Goal: Transaction & Acquisition: Purchase product/service

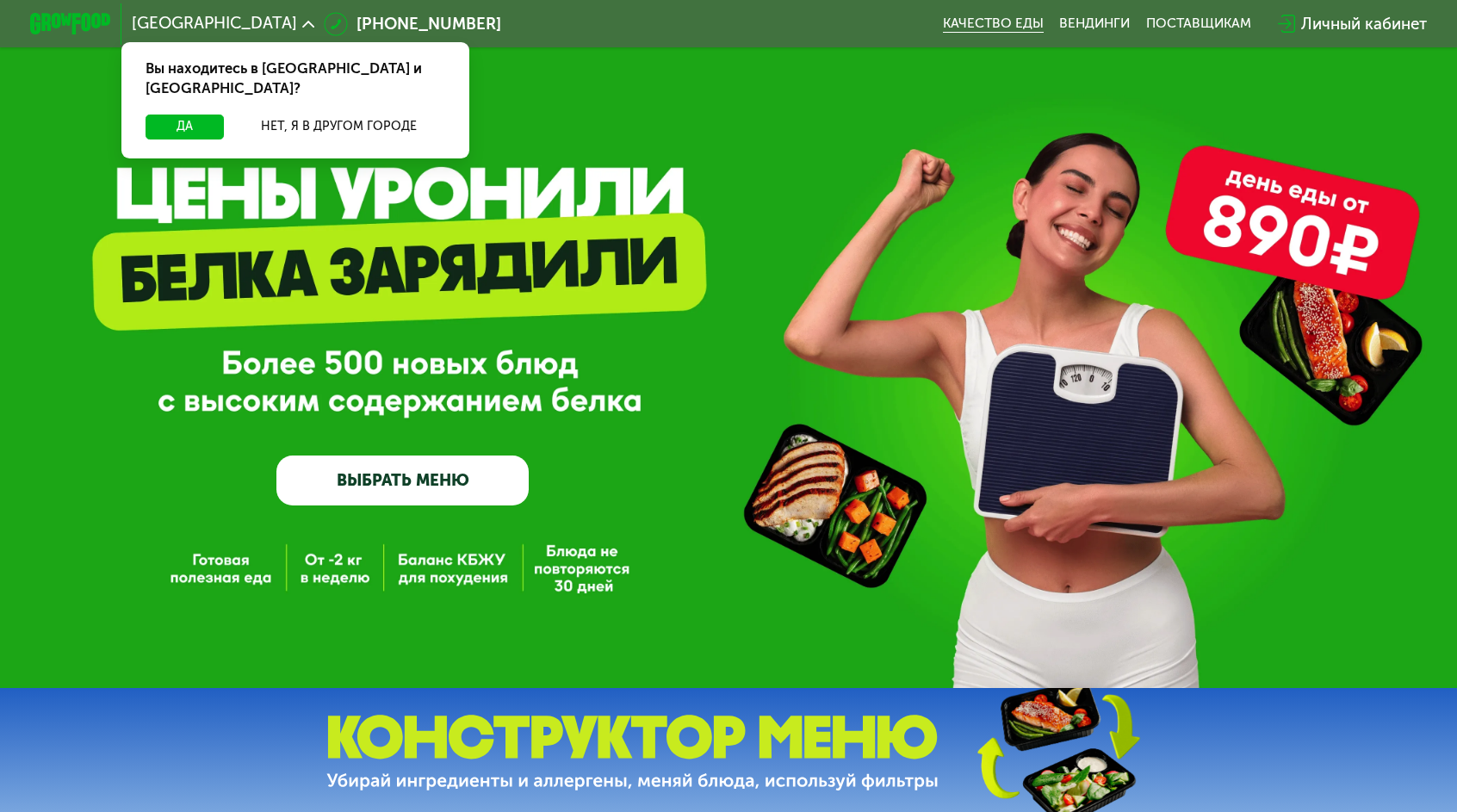
click at [942, 15] on link "Качество еды" at bounding box center [992, 23] width 101 height 16
click at [427, 485] on link "ВЫБРАТЬ МЕНЮ" at bounding box center [402, 480] width 252 height 51
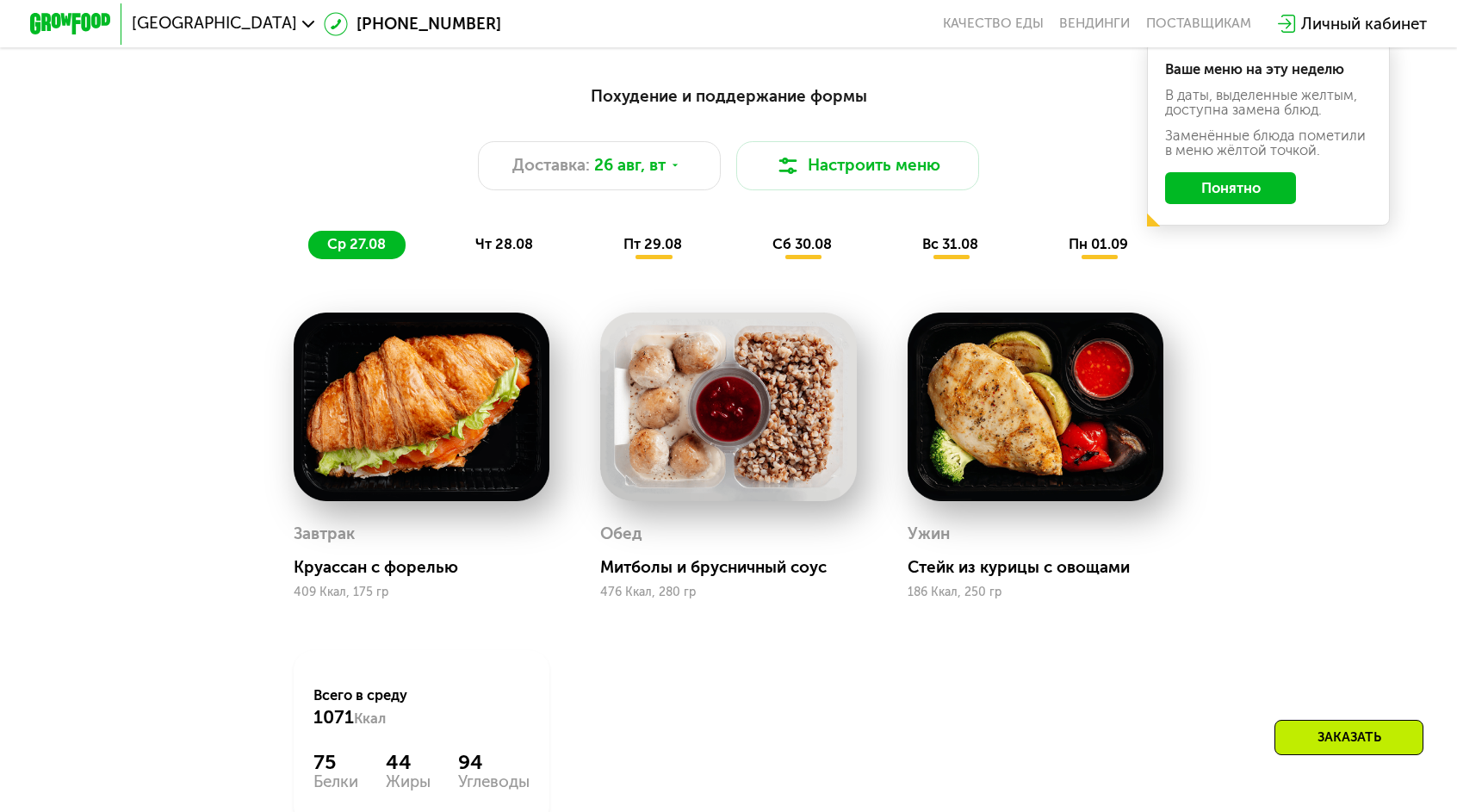
scroll to position [1033, 0]
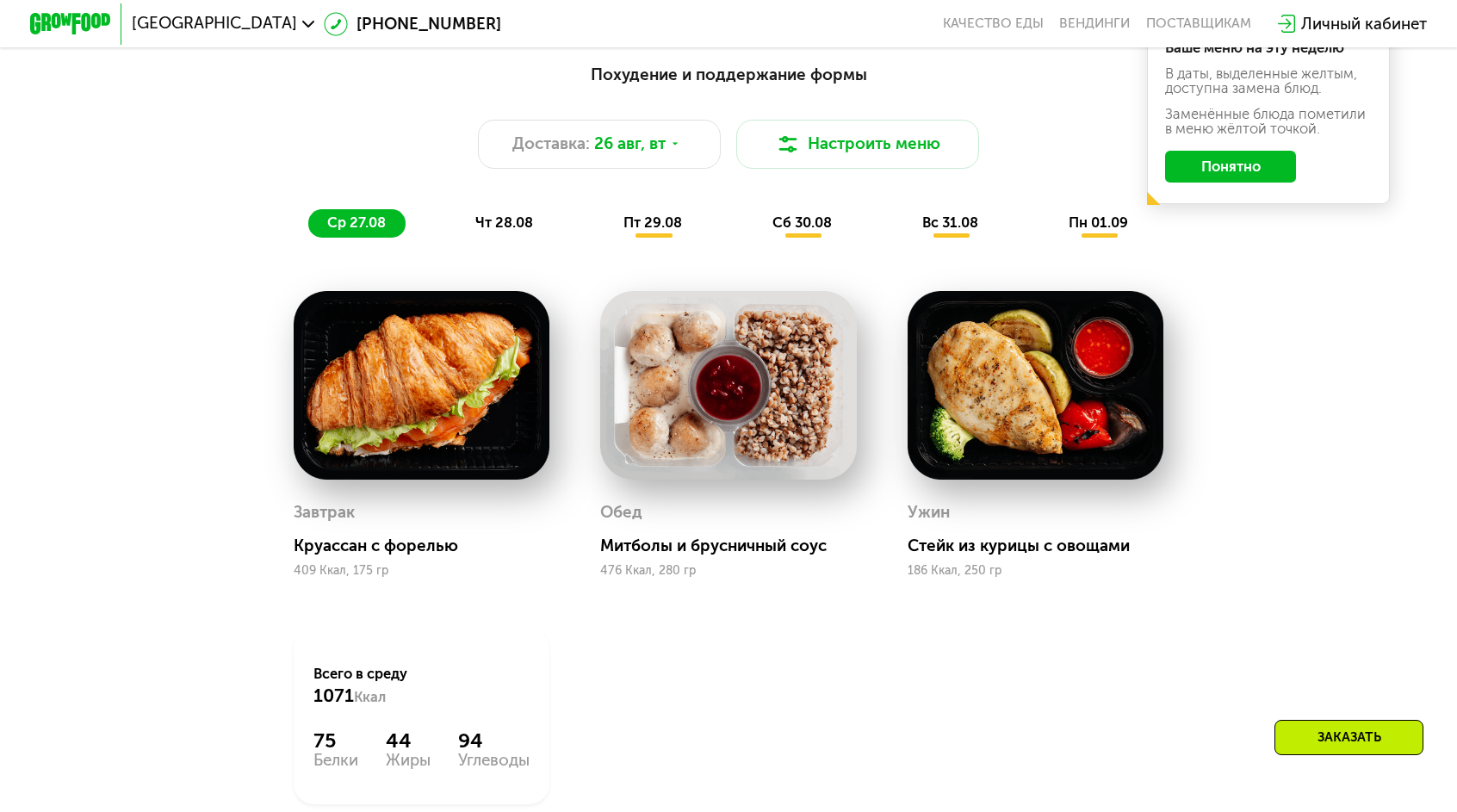
click at [1357, 401] on div "Похудение и поддержание формы Доставка: [DATE] Настроить меню ср 27.08 чт 28.08…" at bounding box center [728, 486] width 1457 height 905
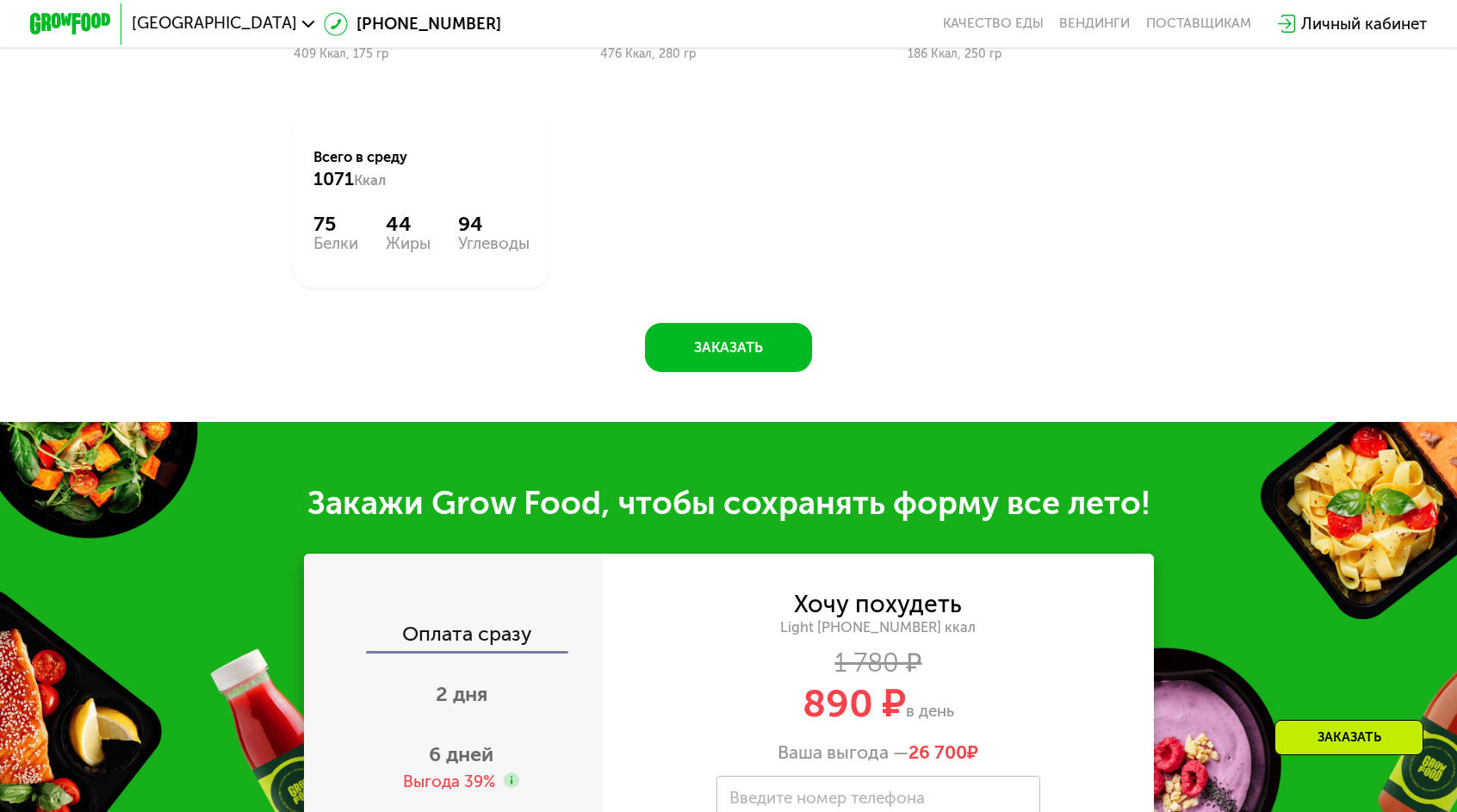
scroll to position [1636, 0]
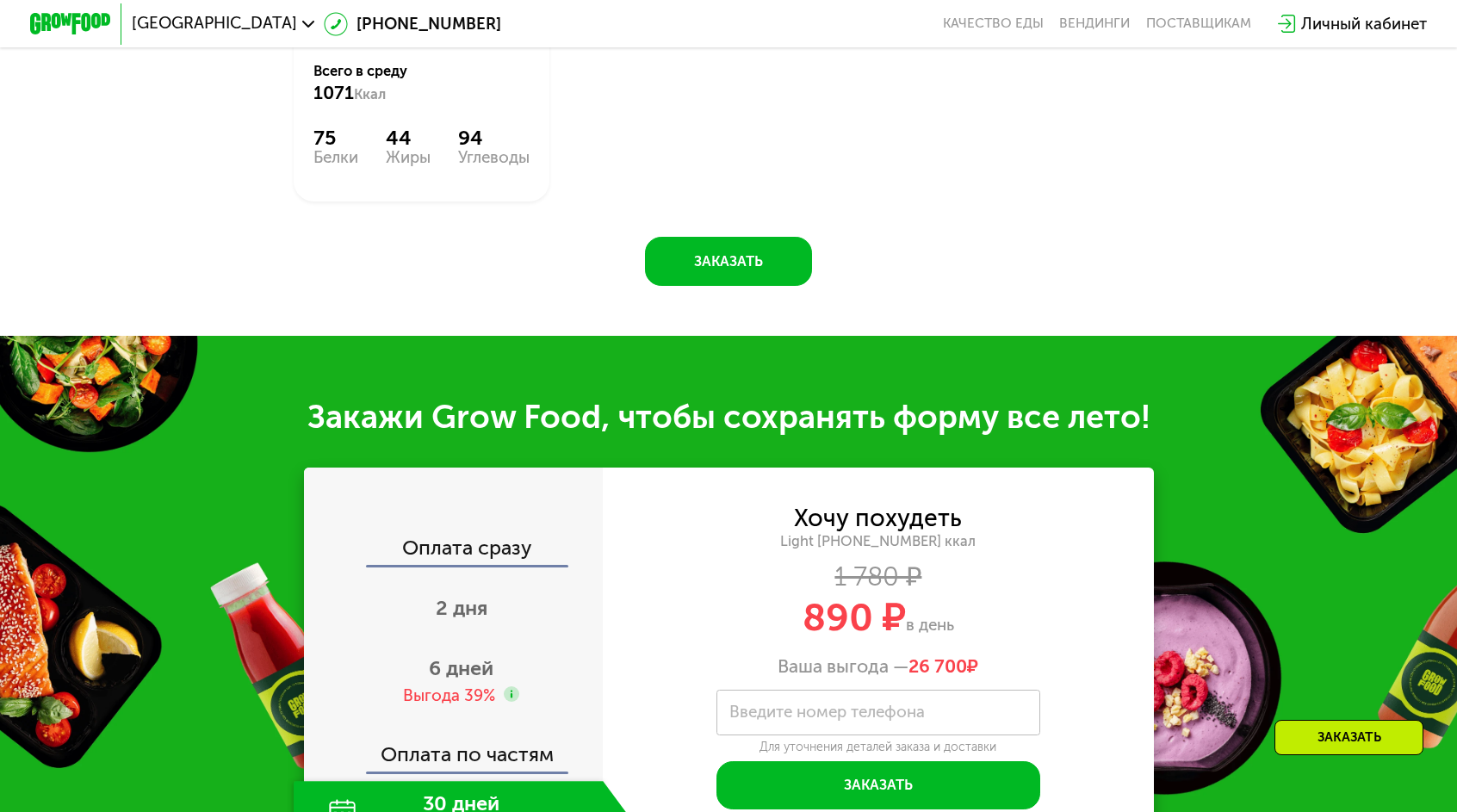
click at [435, 781] on div "30 дней Выгода 50%" at bounding box center [449, 816] width 310 height 70
click at [834, 594] on span "890 ₽" at bounding box center [854, 617] width 103 height 46
click at [1013, 565] on div "1 780 ₽" at bounding box center [878, 576] width 550 height 22
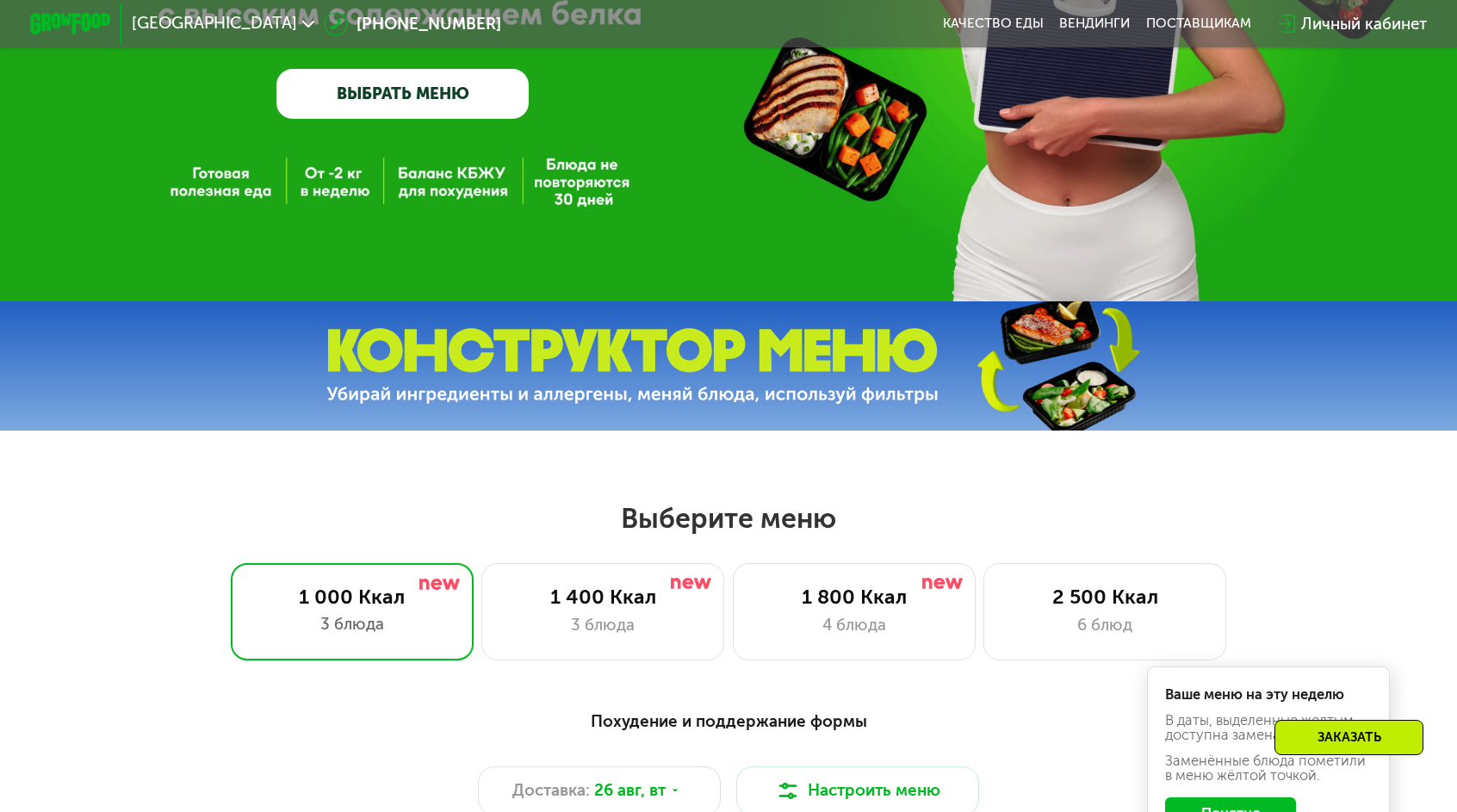
scroll to position [603, 0]
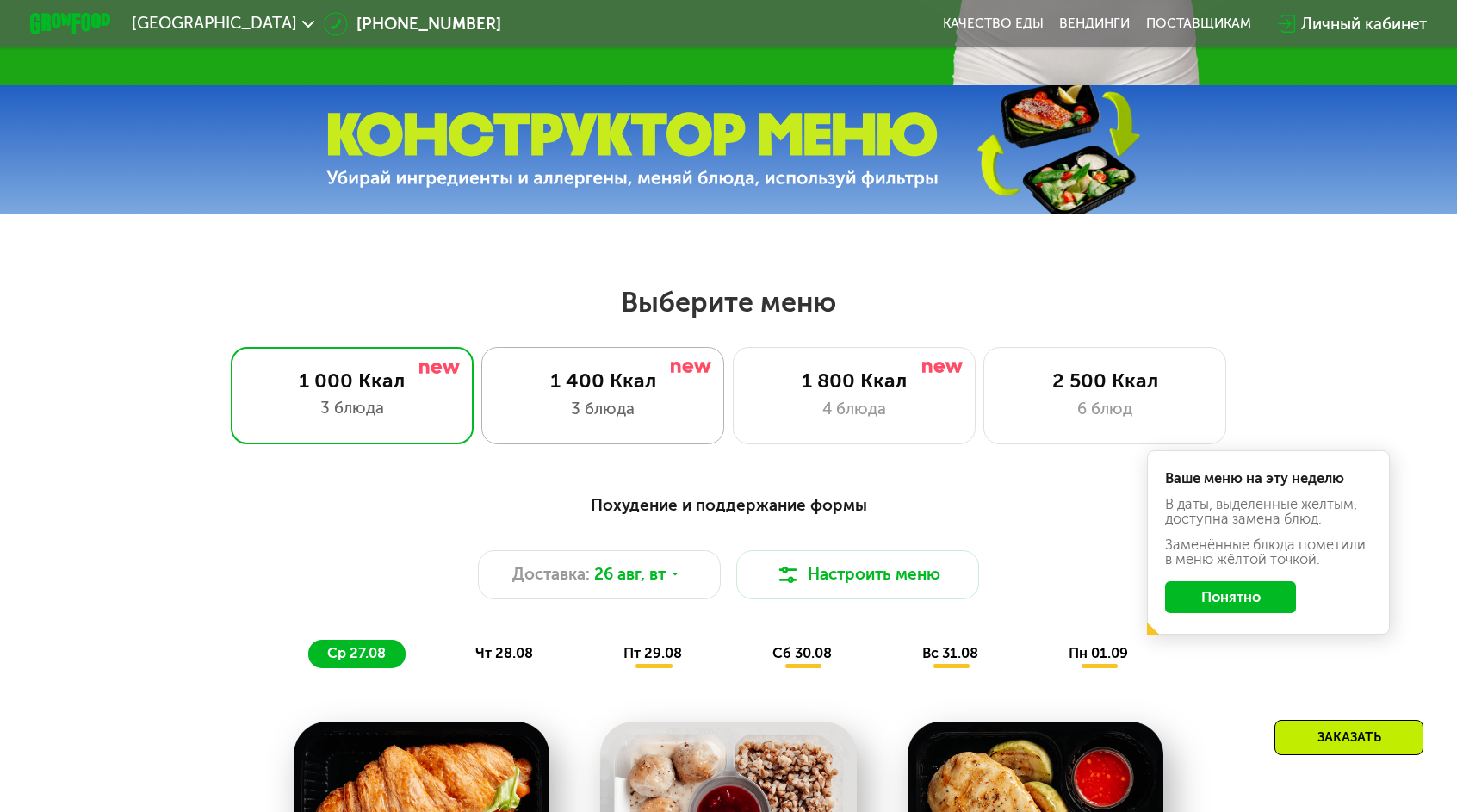
click at [638, 403] on div "3 блюда" at bounding box center [603, 409] width 200 height 24
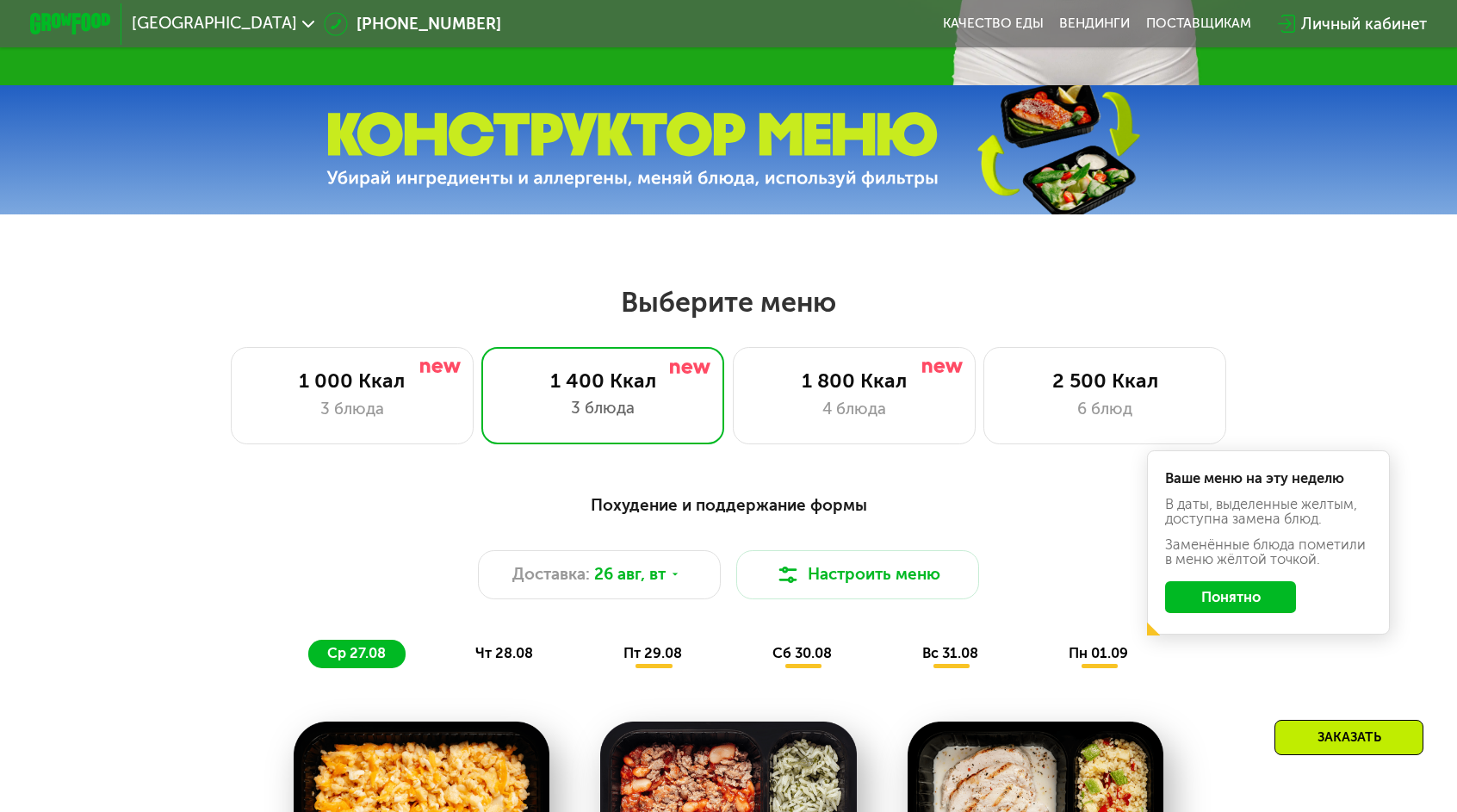
scroll to position [861, 0]
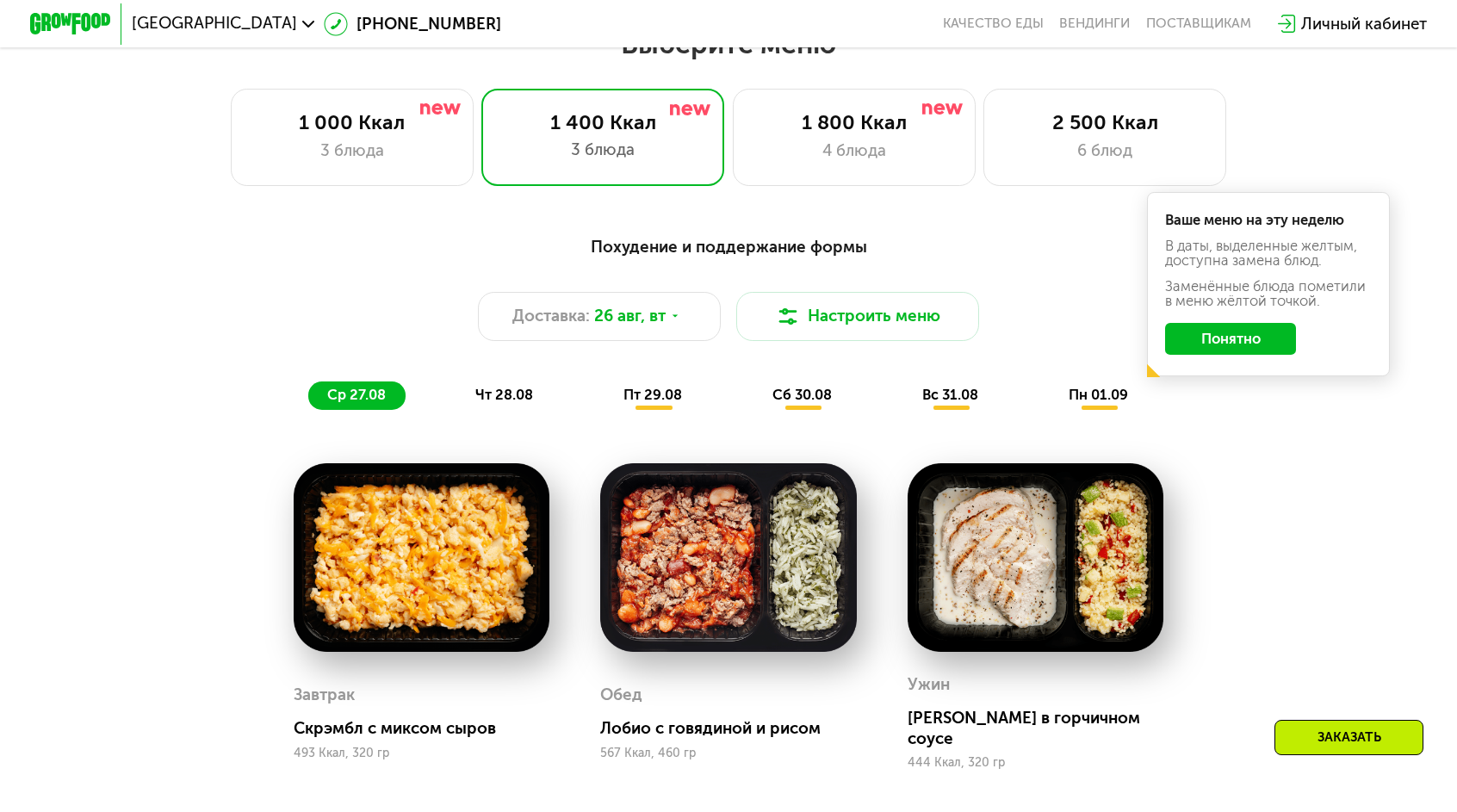
click at [1192, 322] on button "Понятно" at bounding box center [1230, 338] width 130 height 33
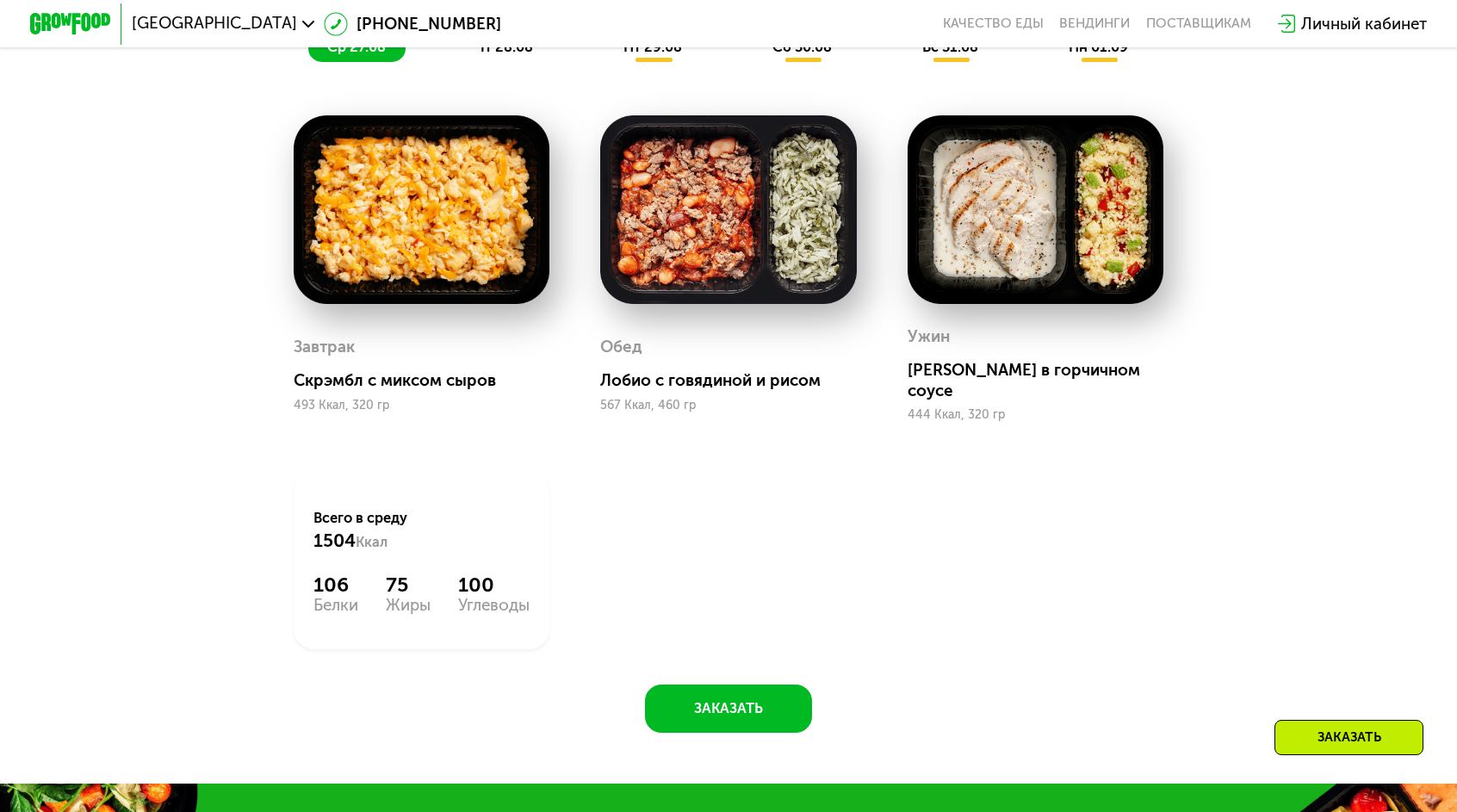
scroll to position [1033, 0]
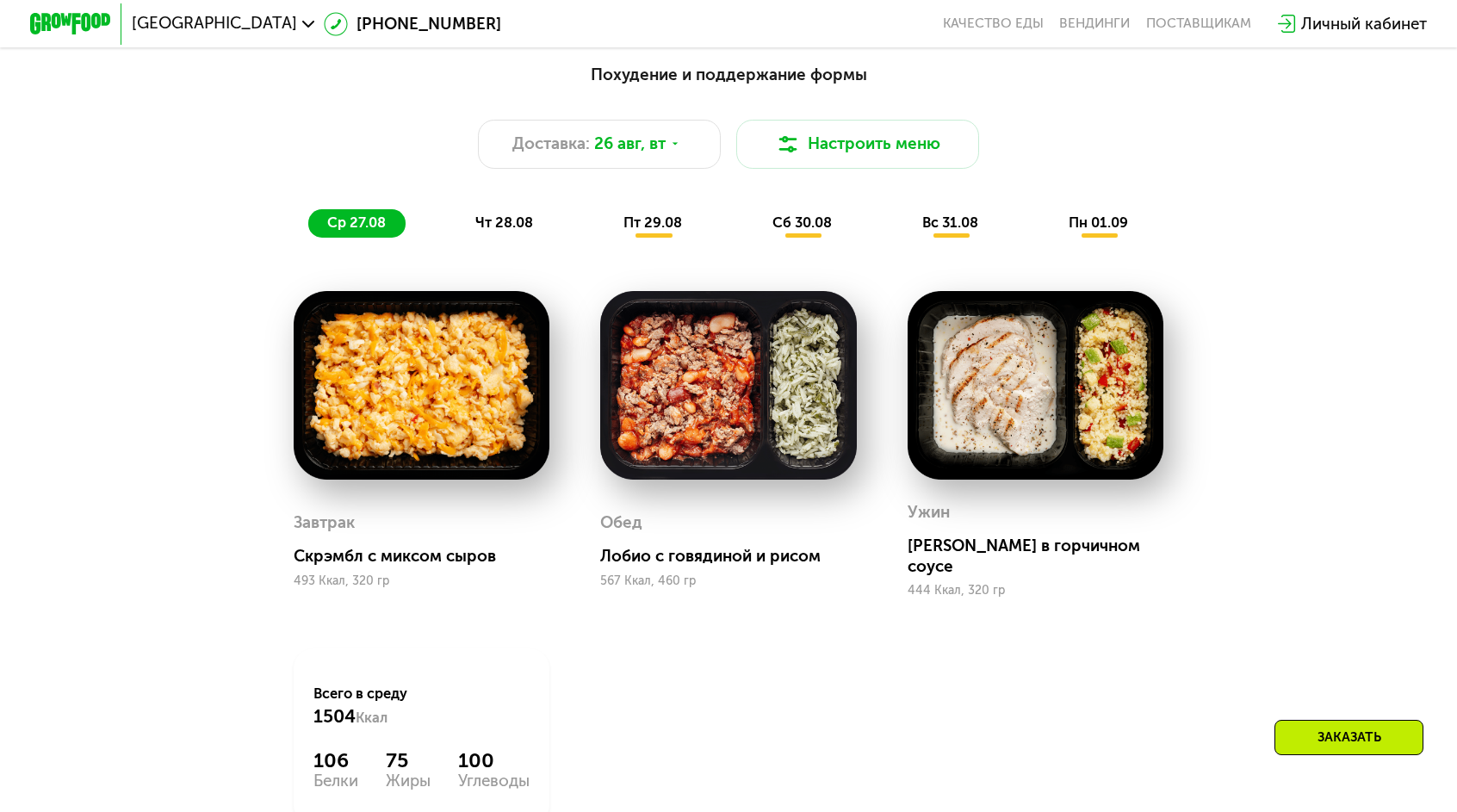
click at [405, 209] on div "ср 27.08" at bounding box center [356, 223] width 97 height 28
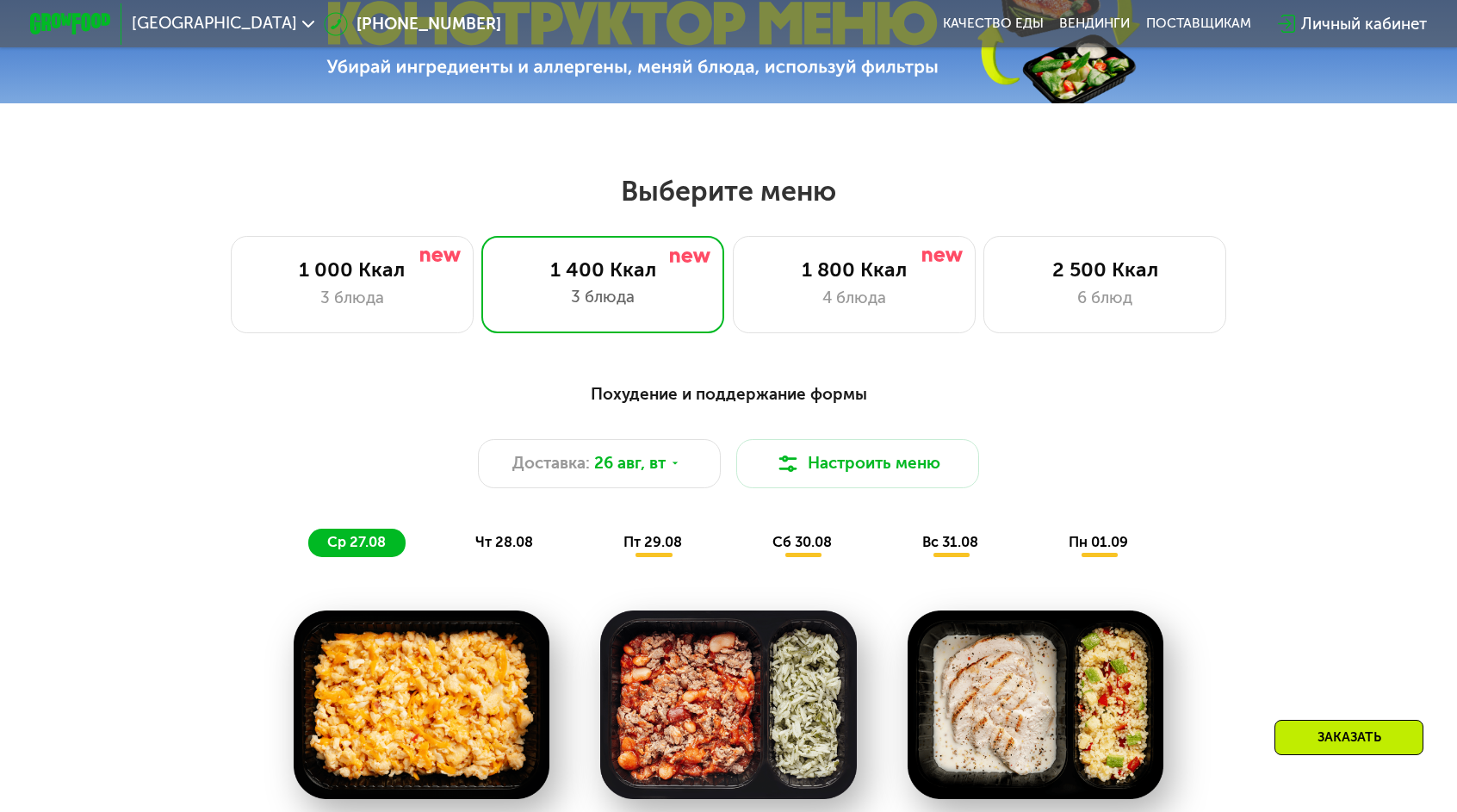
scroll to position [603, 0]
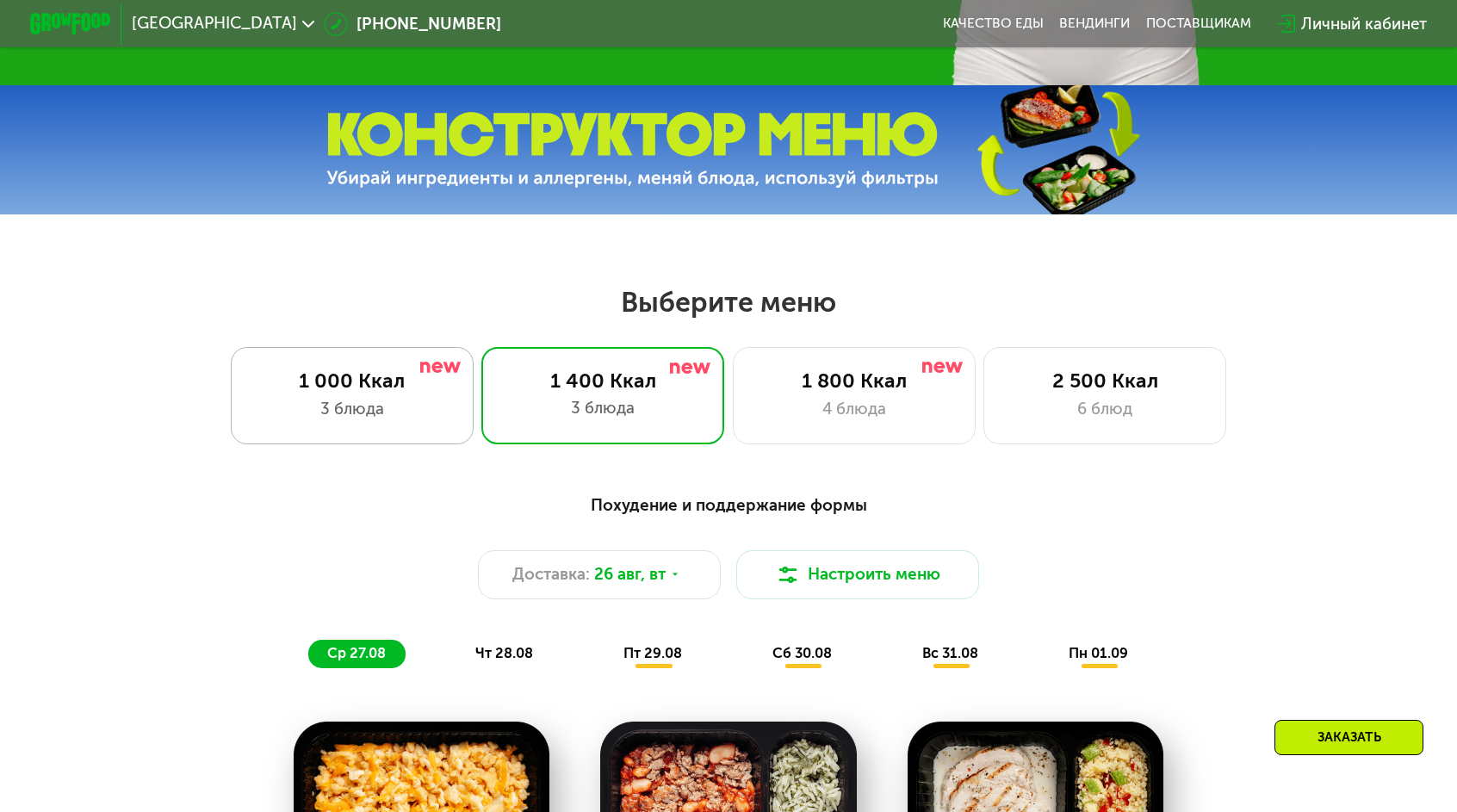
click at [481, 354] on div "1 000 Ккал 3 блюда" at bounding box center [602, 395] width 243 height 97
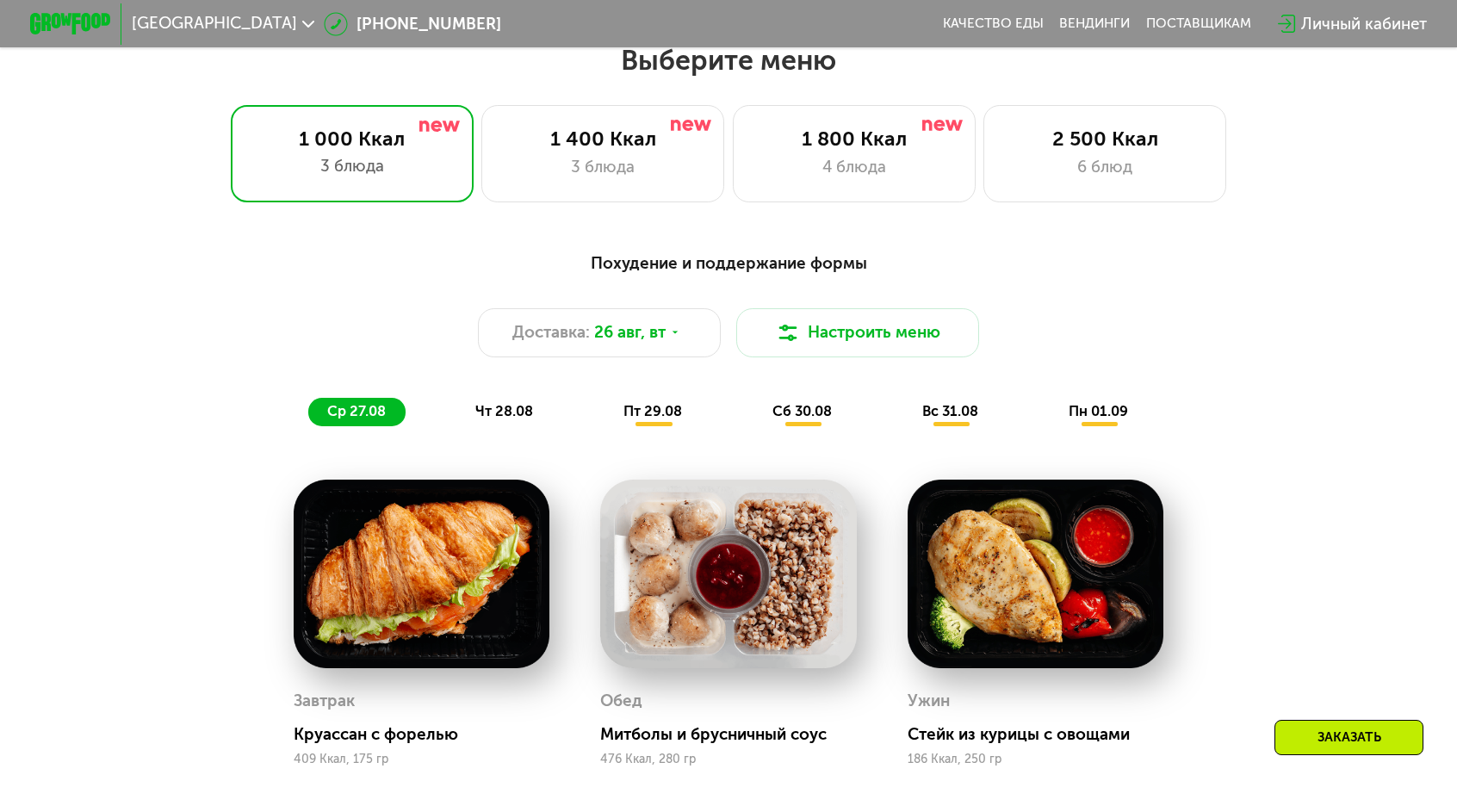
scroll to position [1033, 0]
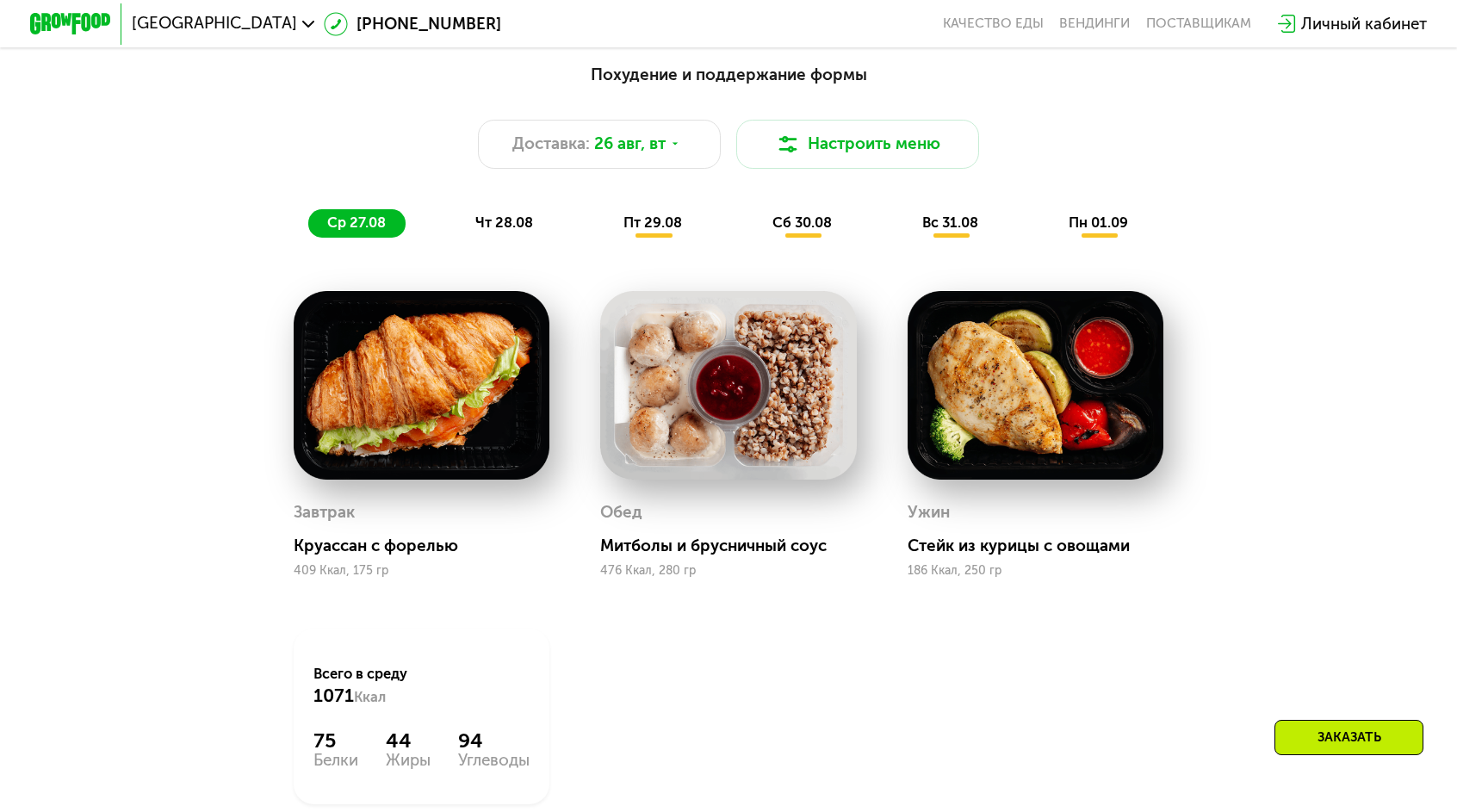
click at [1356, 418] on div "Похудение и поддержание формы Доставка: [DATE] Настроить меню ср 27.08 чт 28.08…" at bounding box center [728, 486] width 1457 height 905
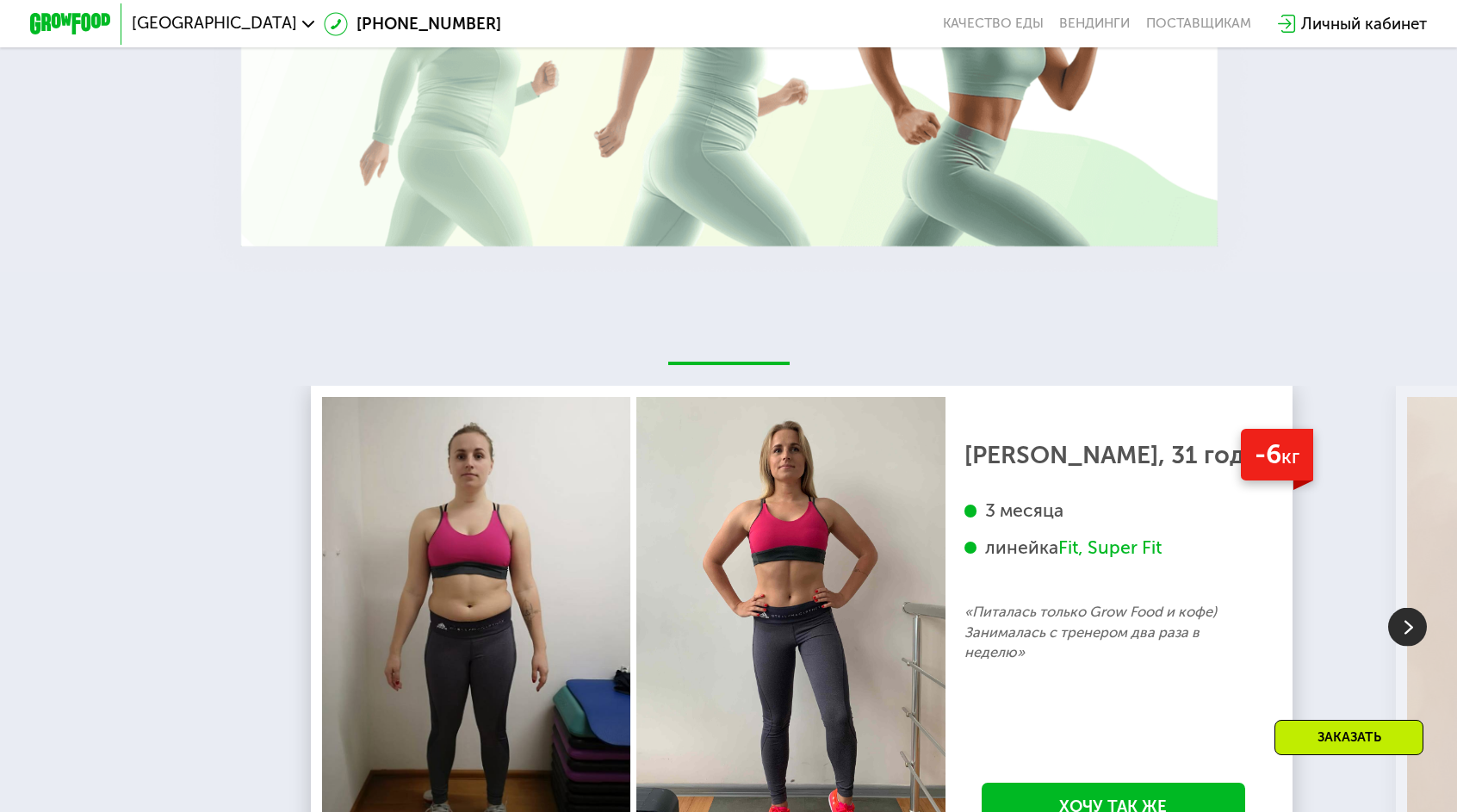
scroll to position [2927, 0]
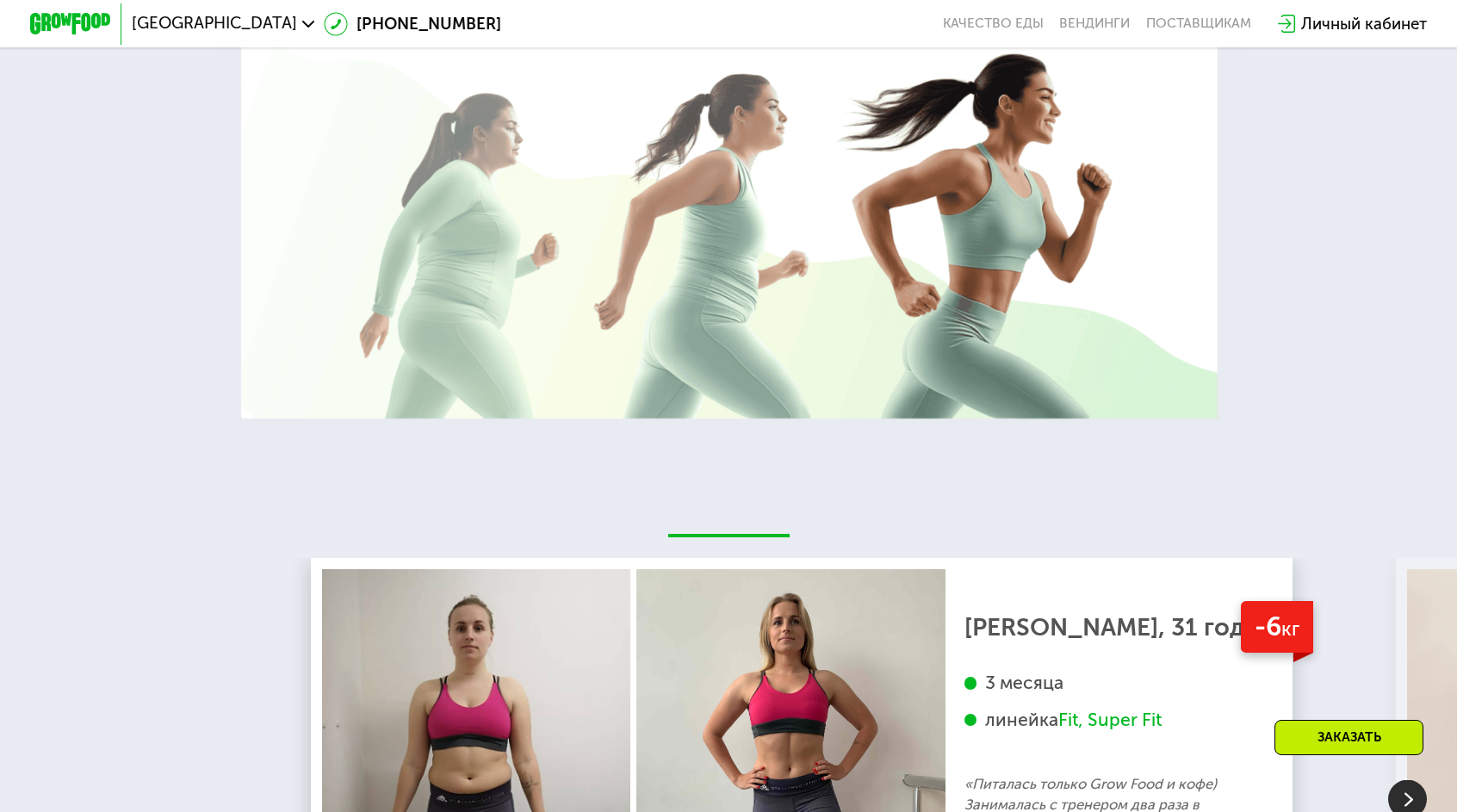
click at [1413, 780] on img at bounding box center [1406, 799] width 38 height 38
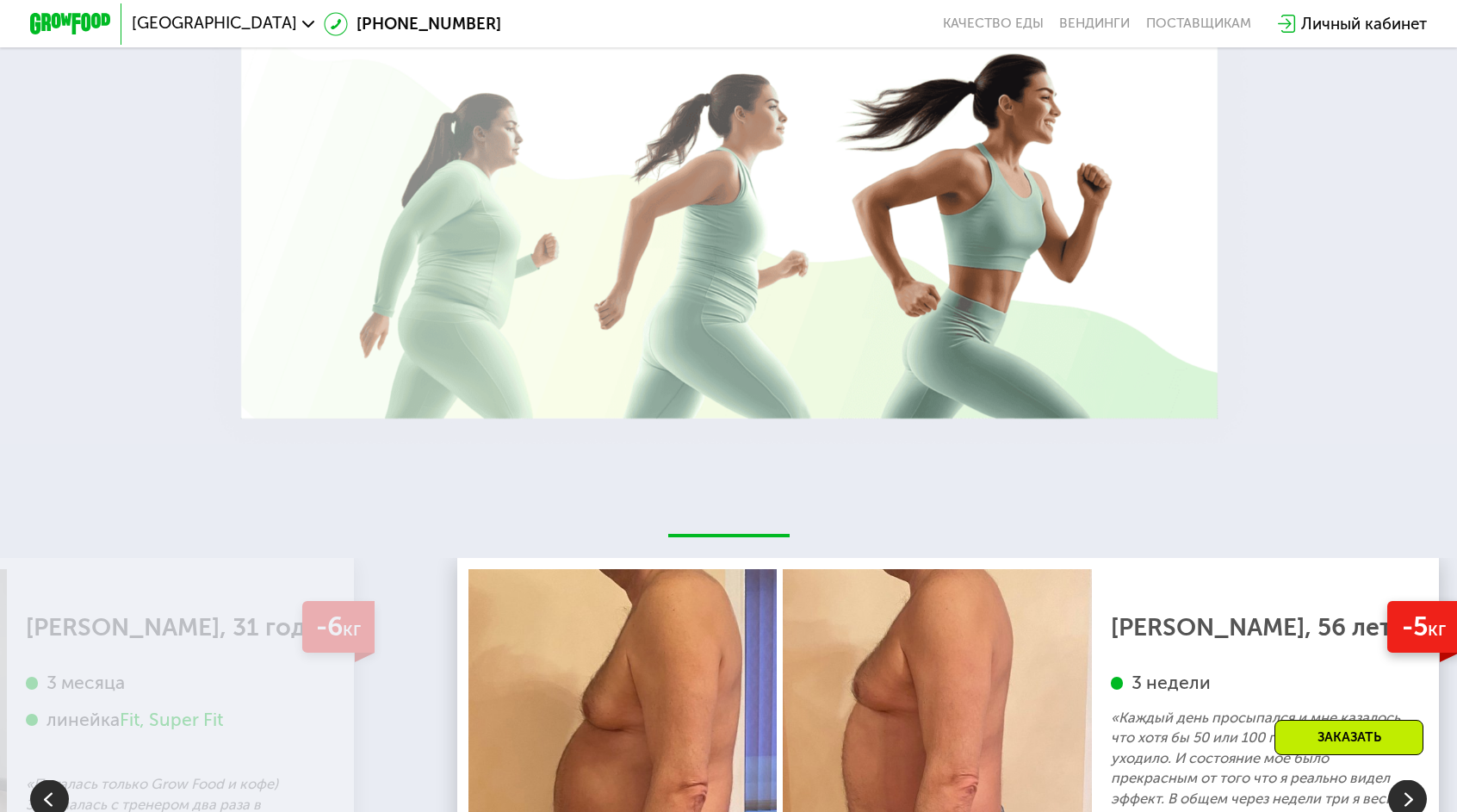
click at [1413, 780] on img at bounding box center [1406, 799] width 38 height 38
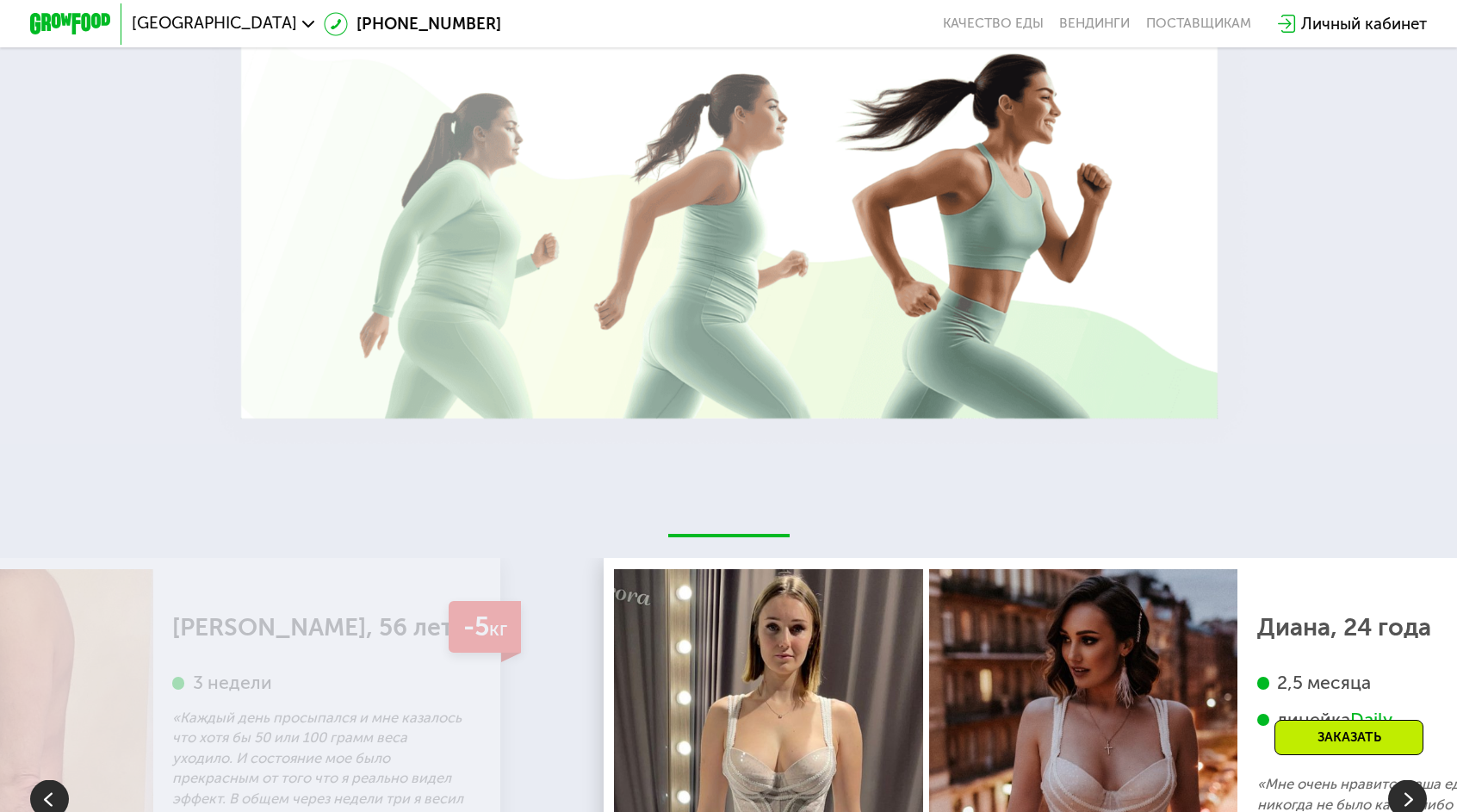
click at [1413, 780] on img at bounding box center [1406, 799] width 38 height 38
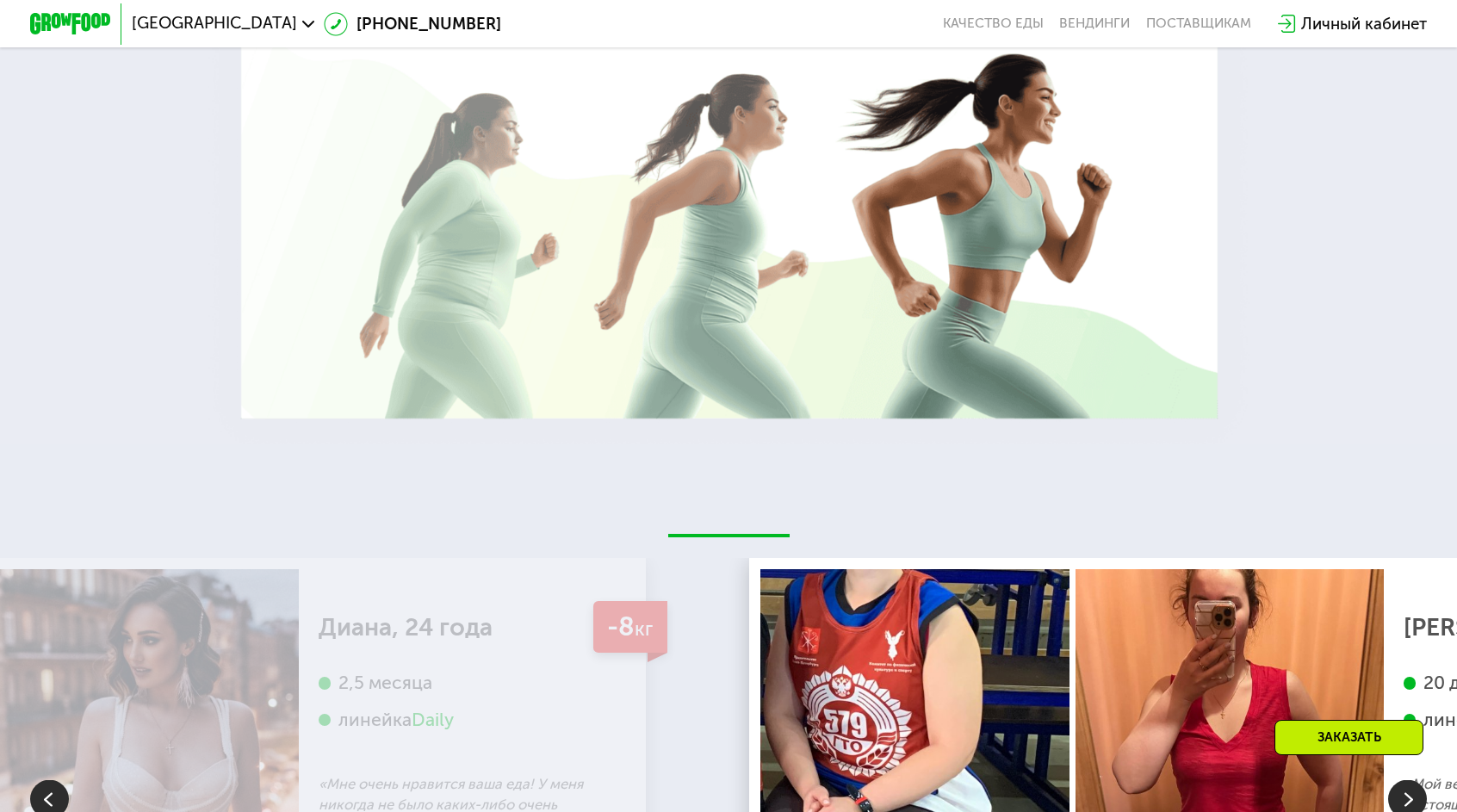
click at [49, 780] on img at bounding box center [49, 799] width 38 height 38
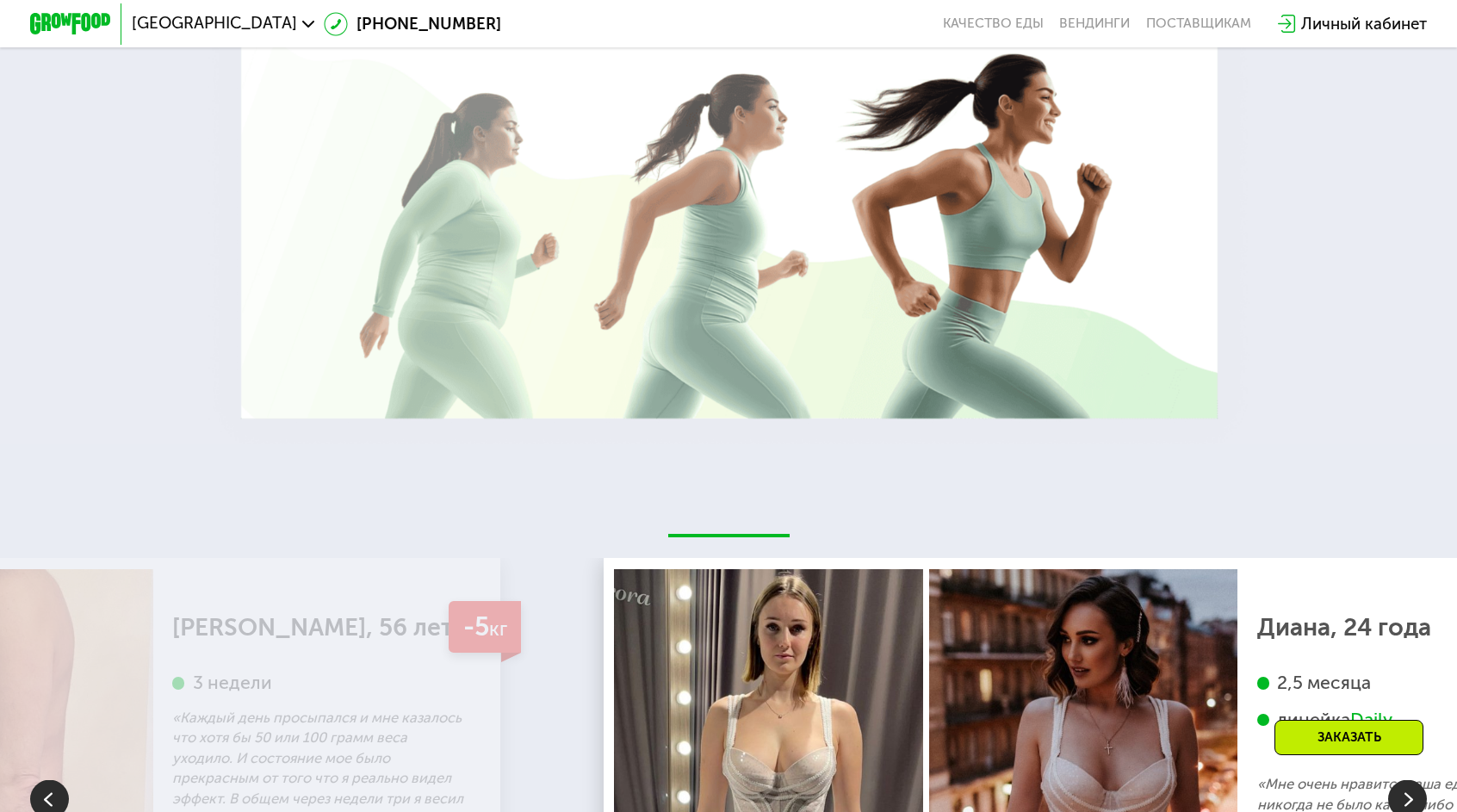
click at [1405, 780] on img at bounding box center [1406, 799] width 38 height 38
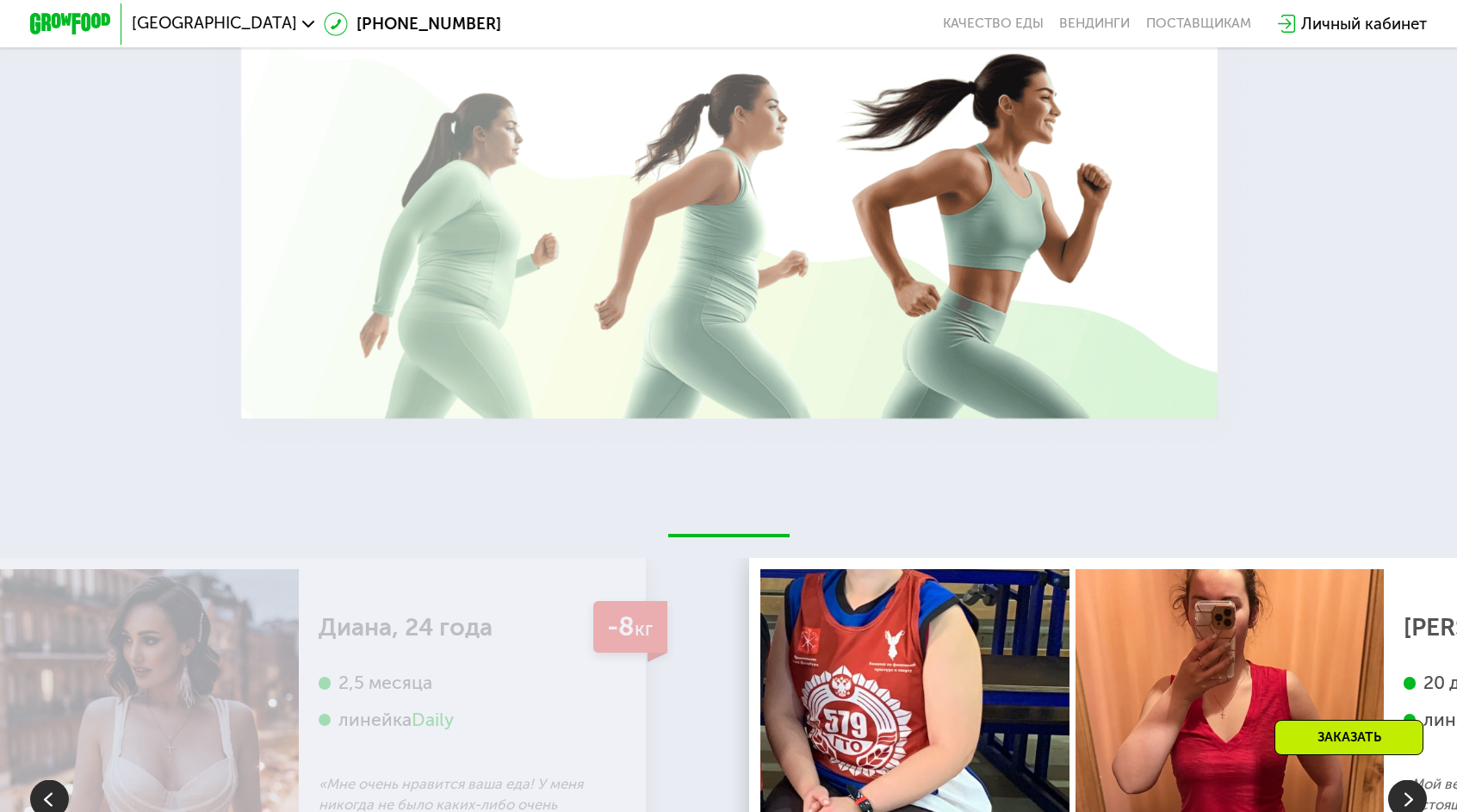
click at [1405, 780] on img at bounding box center [1406, 799] width 38 height 38
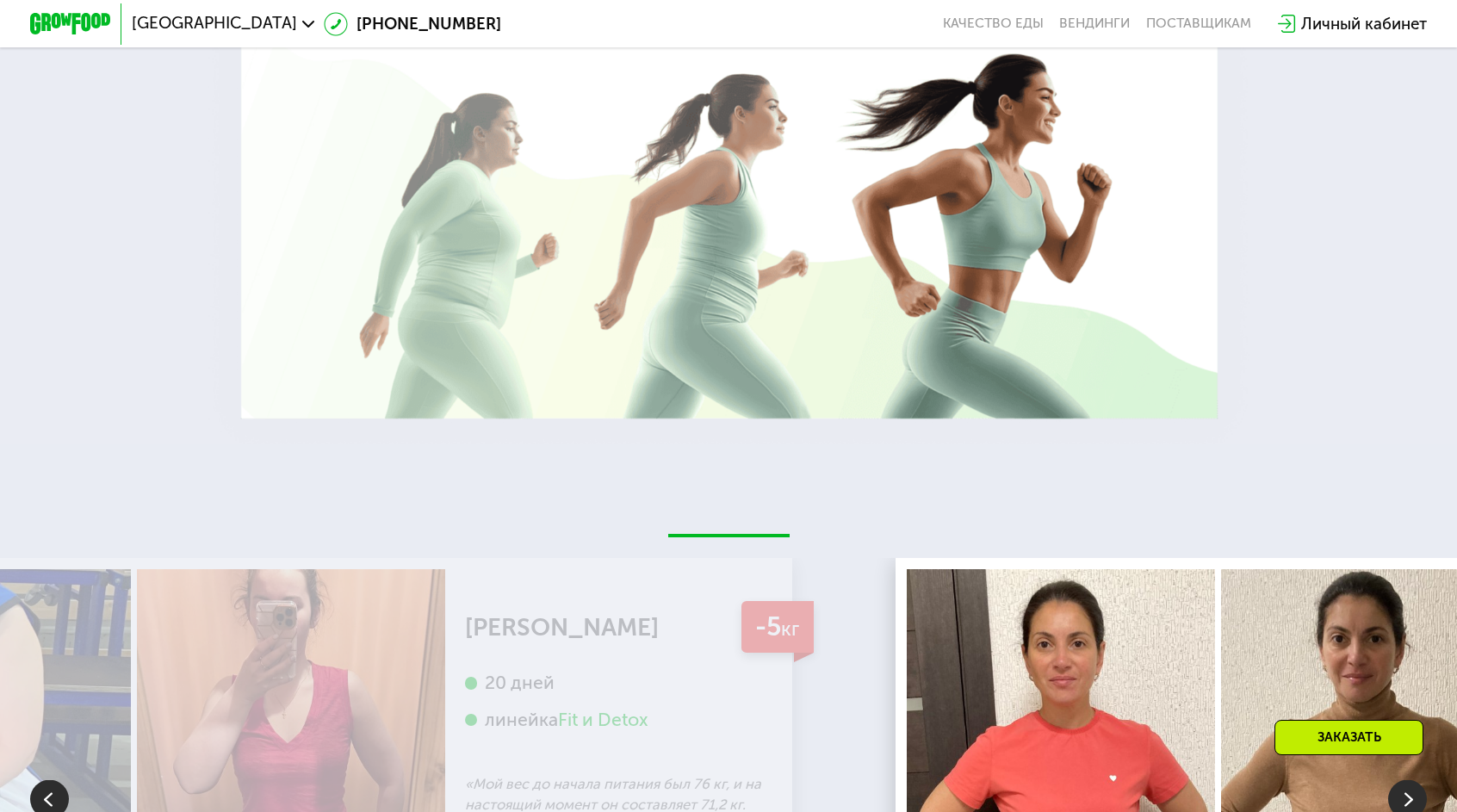
click at [1405, 780] on img at bounding box center [1406, 799] width 38 height 38
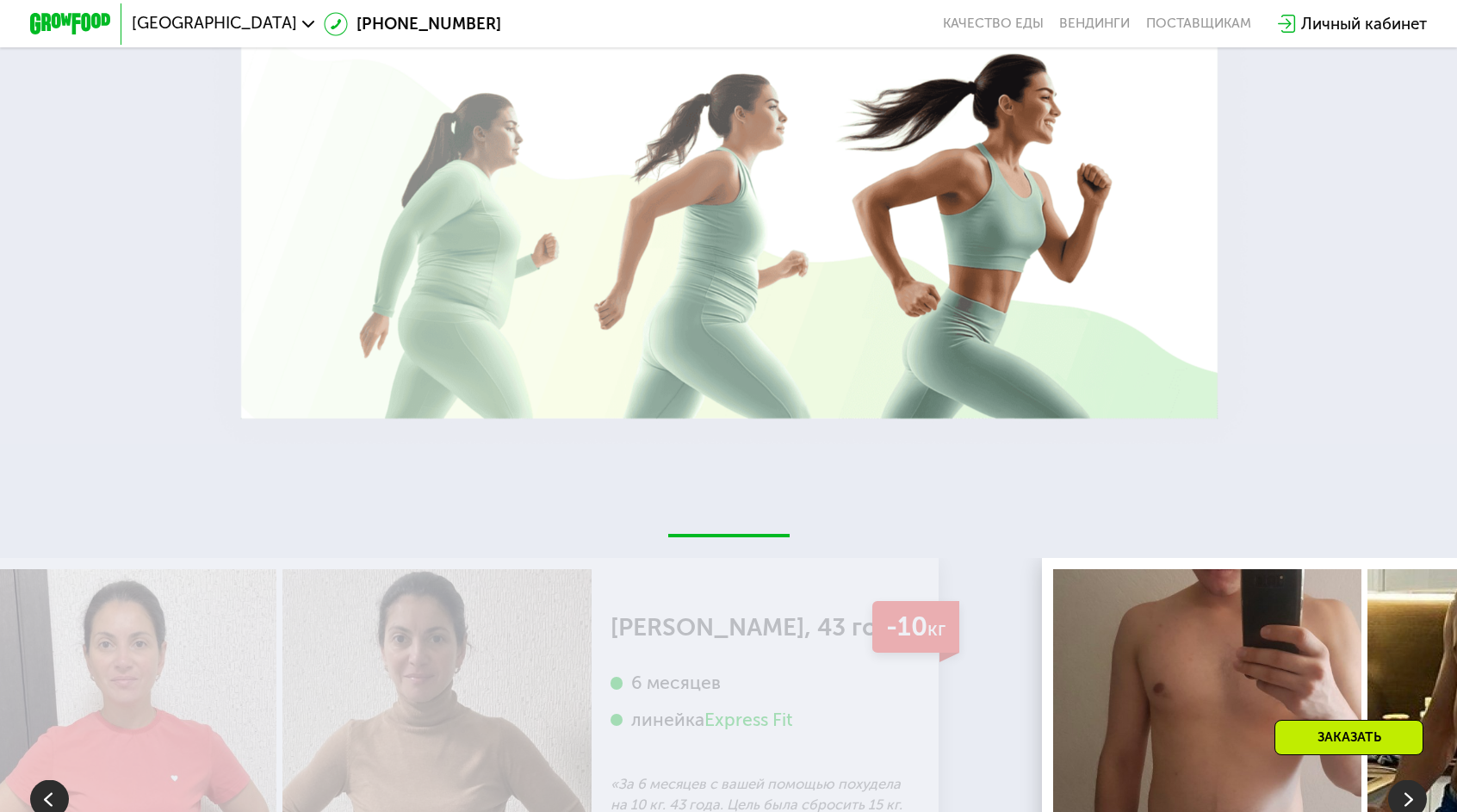
click at [1405, 780] on img at bounding box center [1406, 799] width 38 height 38
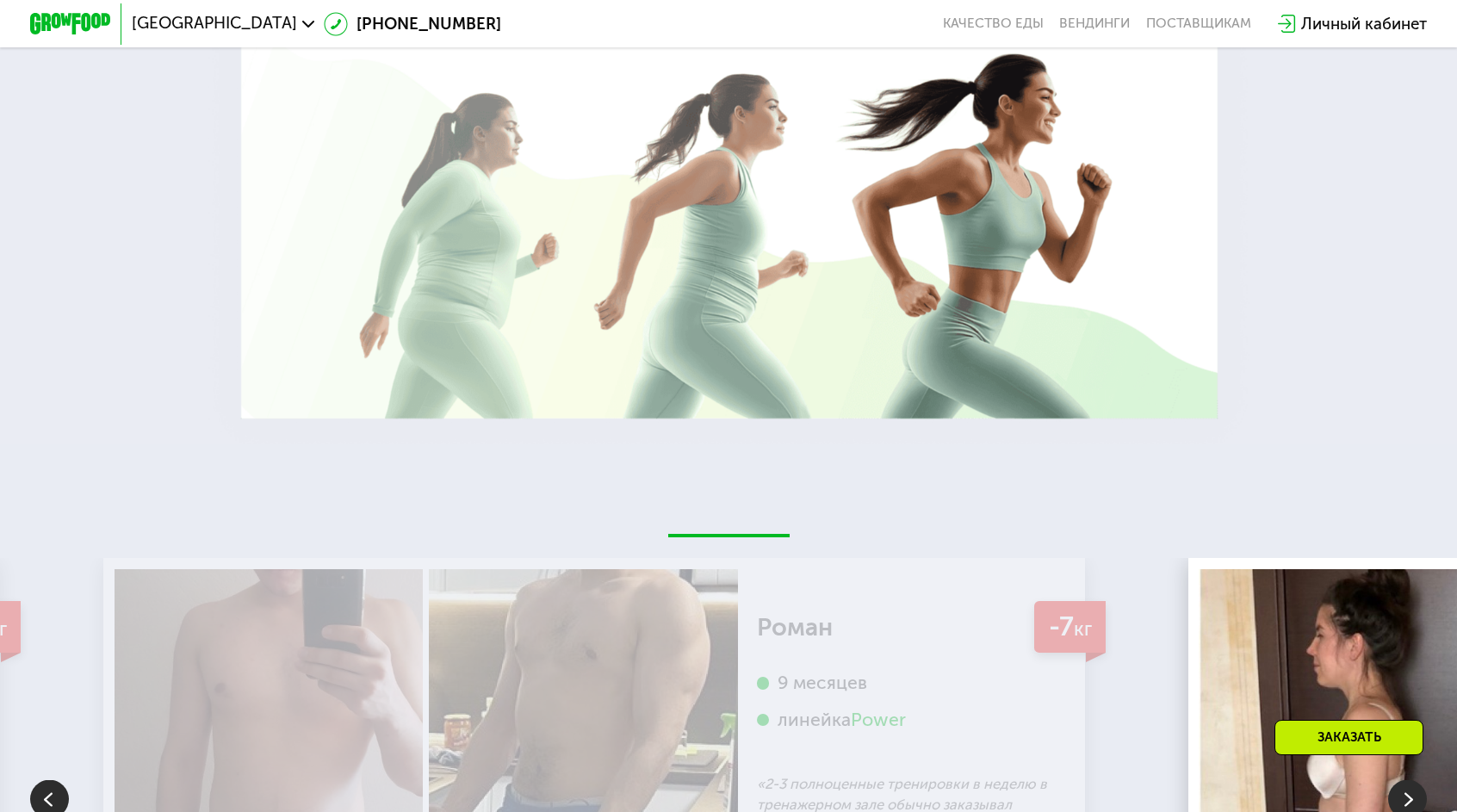
click at [1405, 780] on img at bounding box center [1406, 799] width 38 height 38
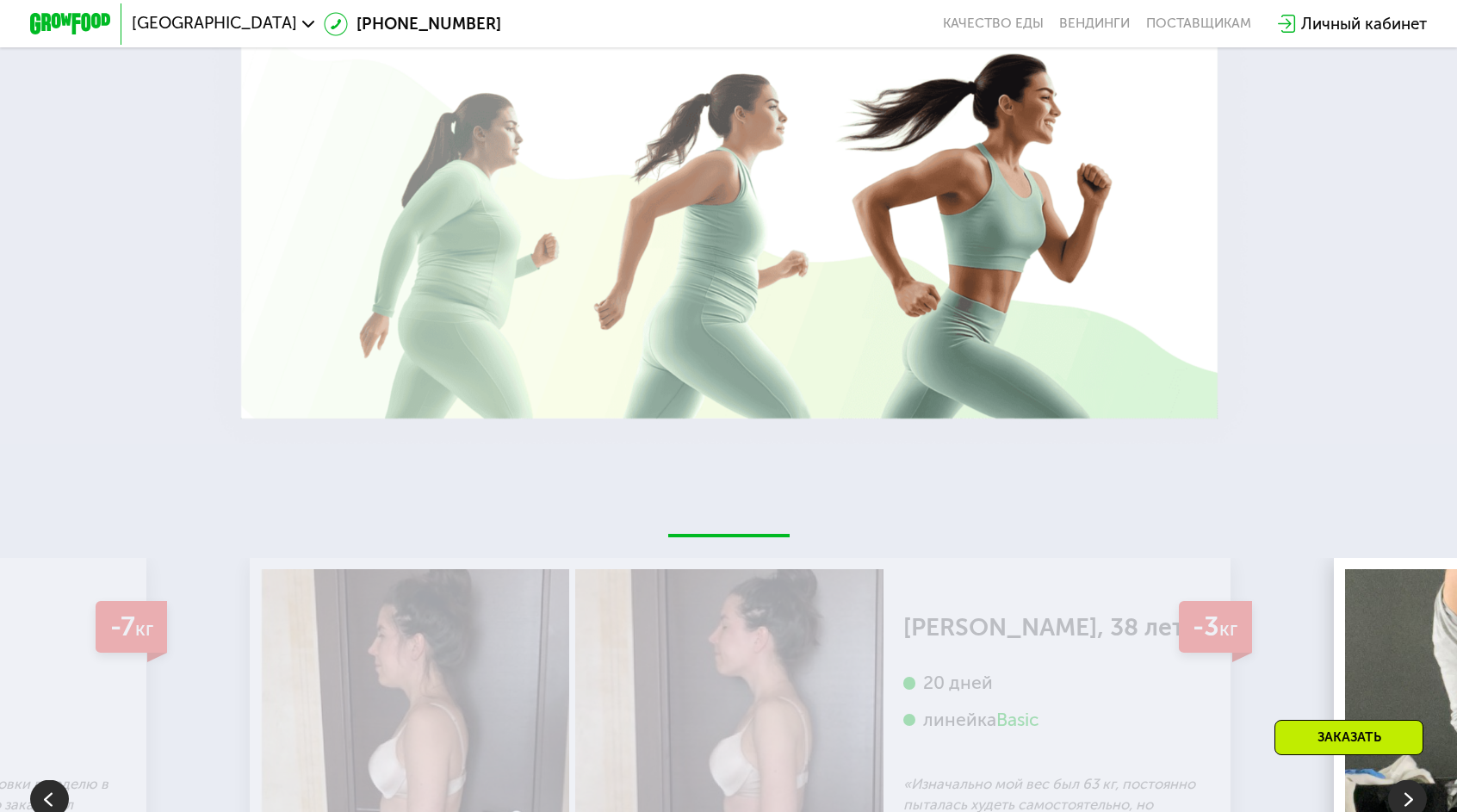
click at [1405, 780] on img at bounding box center [1406, 799] width 38 height 38
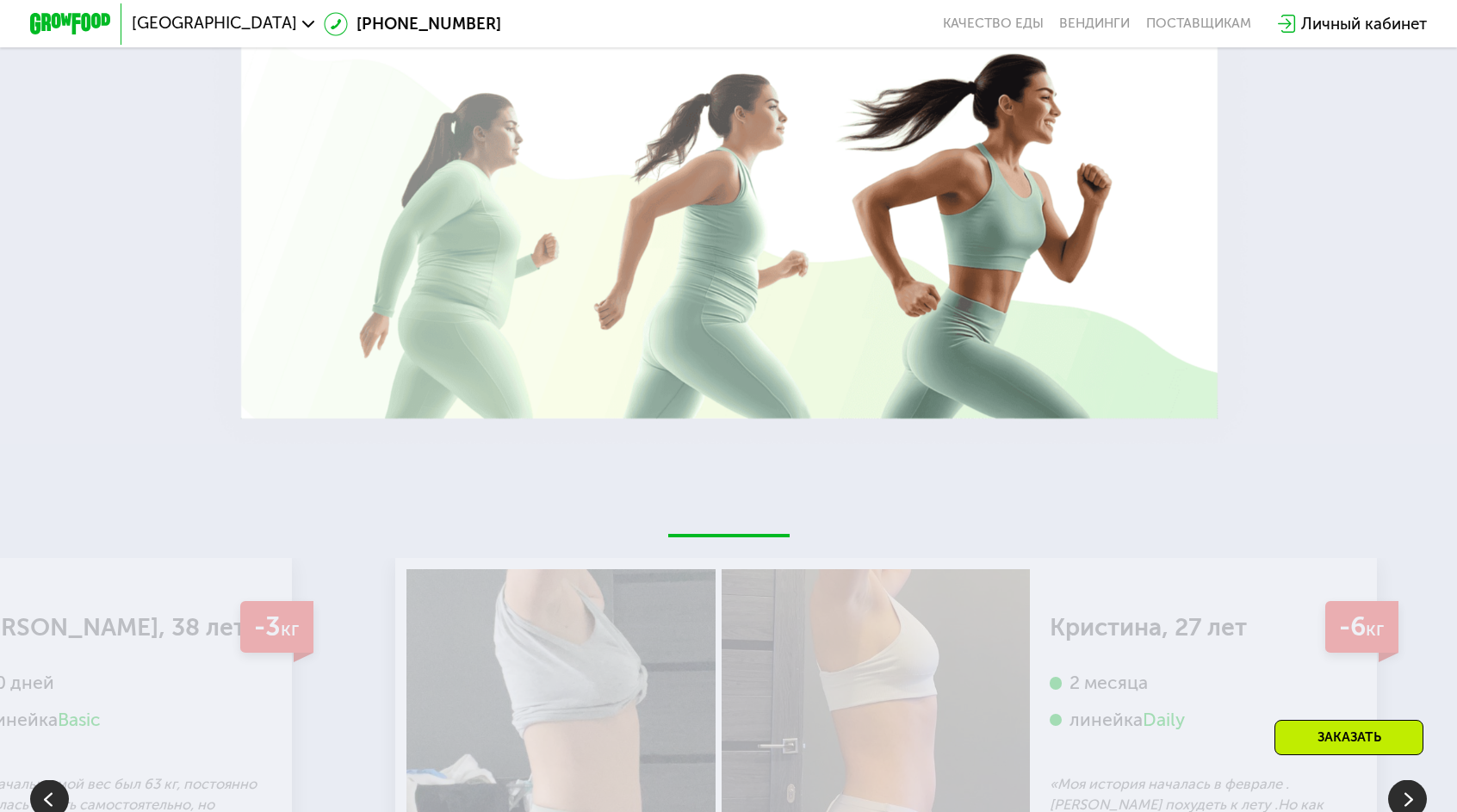
click at [1405, 780] on img at bounding box center [1406, 799] width 38 height 38
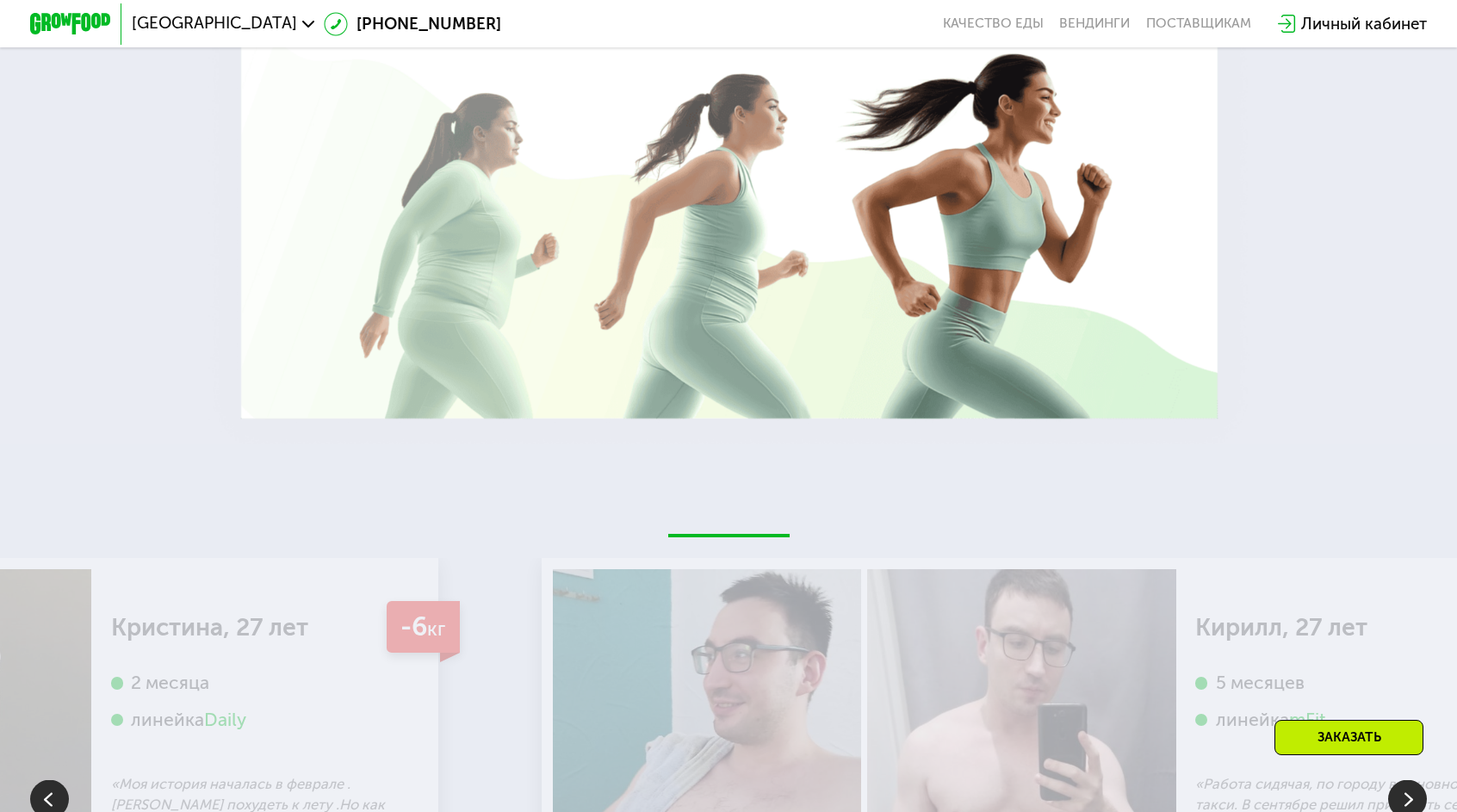
click at [1405, 780] on img at bounding box center [1406, 799] width 38 height 38
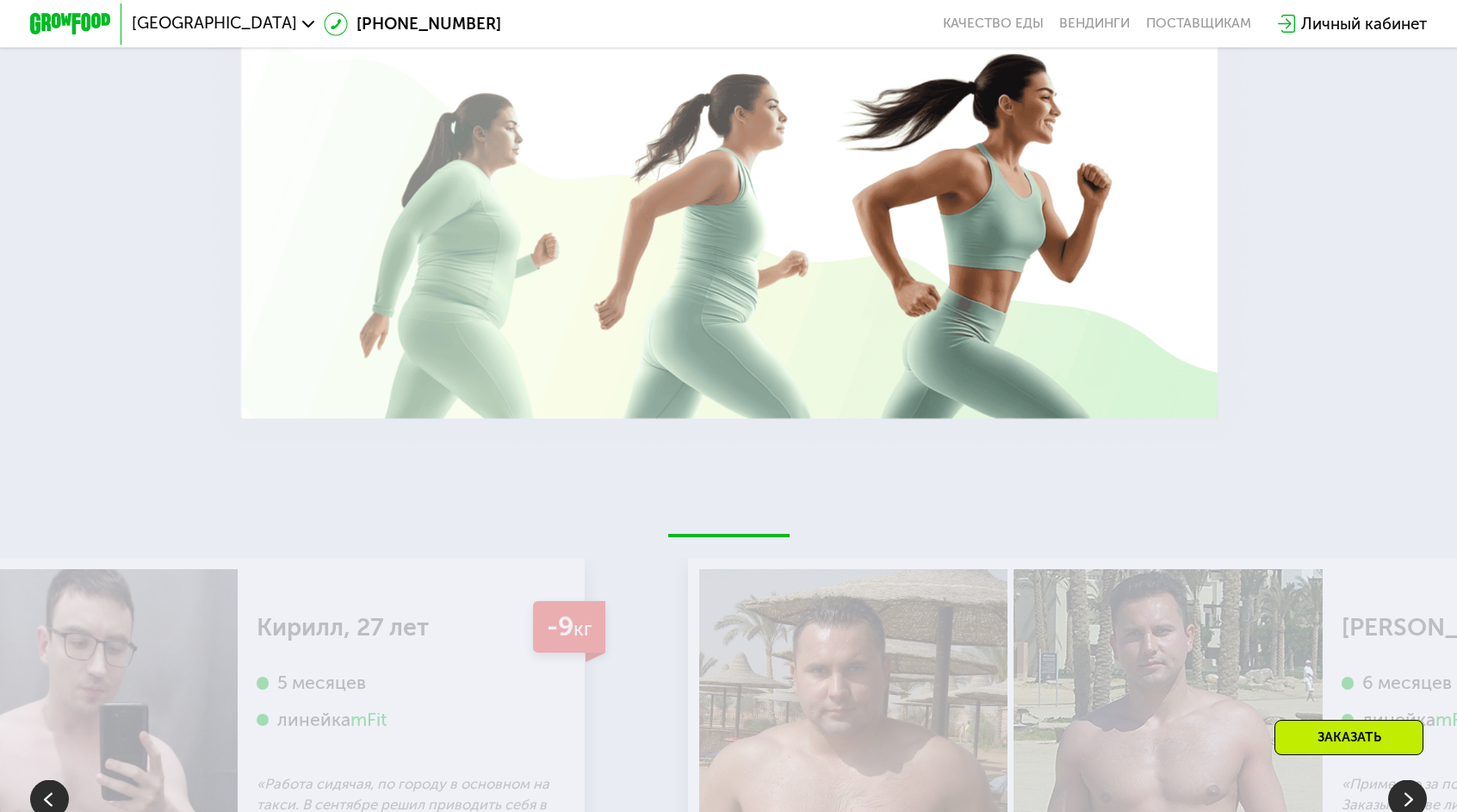
click at [1405, 780] on img at bounding box center [1406, 799] width 38 height 38
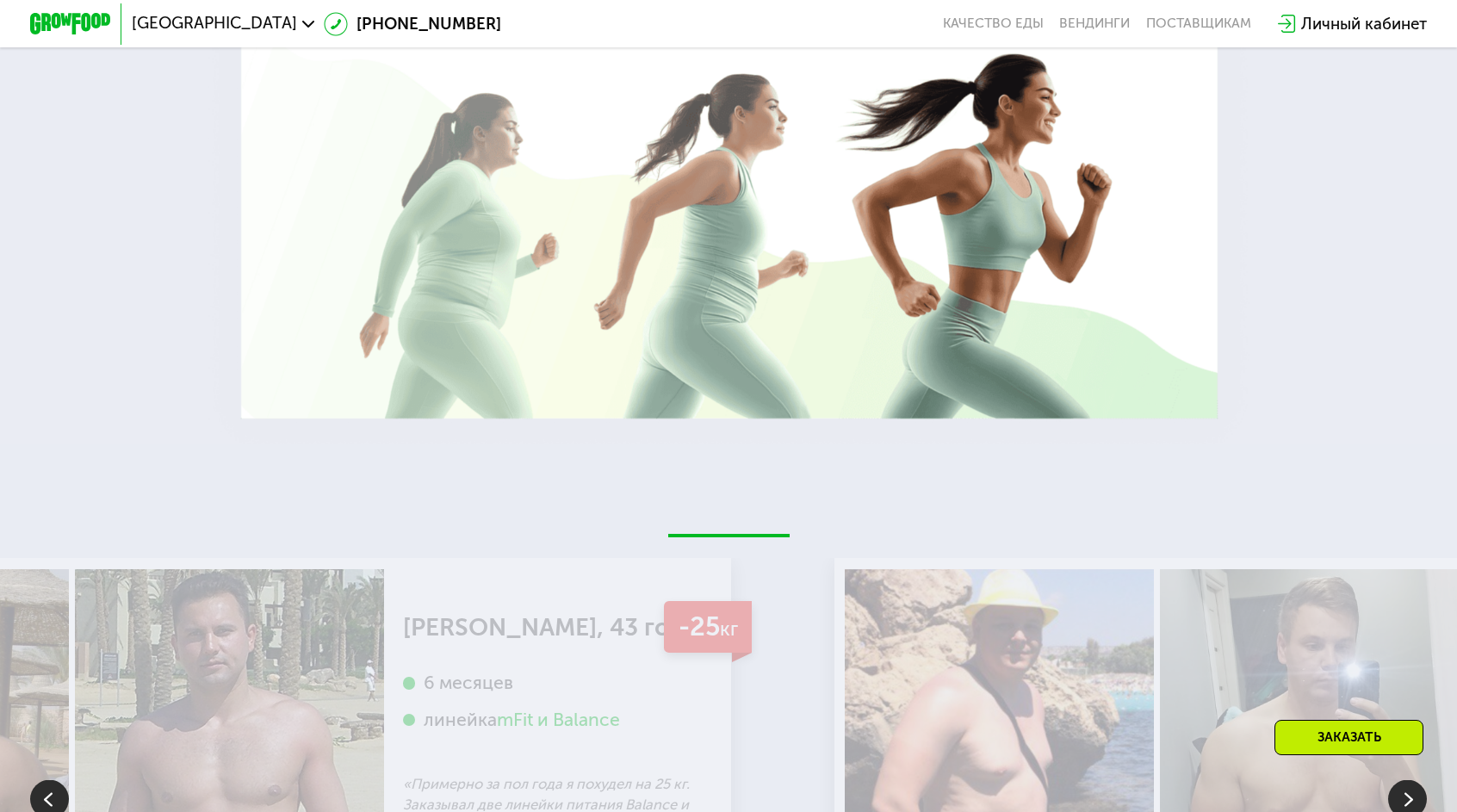
click at [1405, 780] on img at bounding box center [1406, 799] width 38 height 38
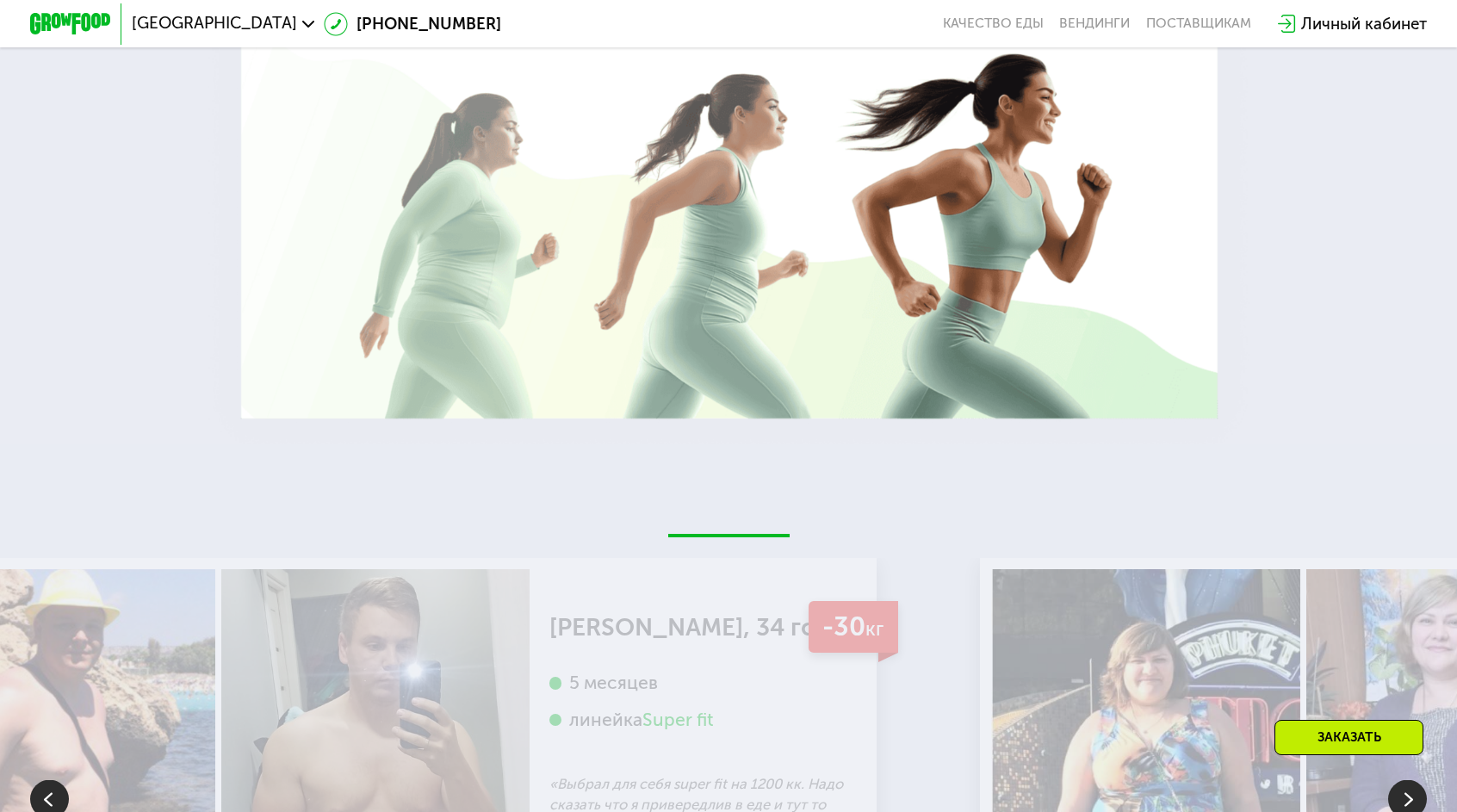
click at [37, 780] on img at bounding box center [49, 799] width 38 height 38
